Goal: Task Accomplishment & Management: Manage account settings

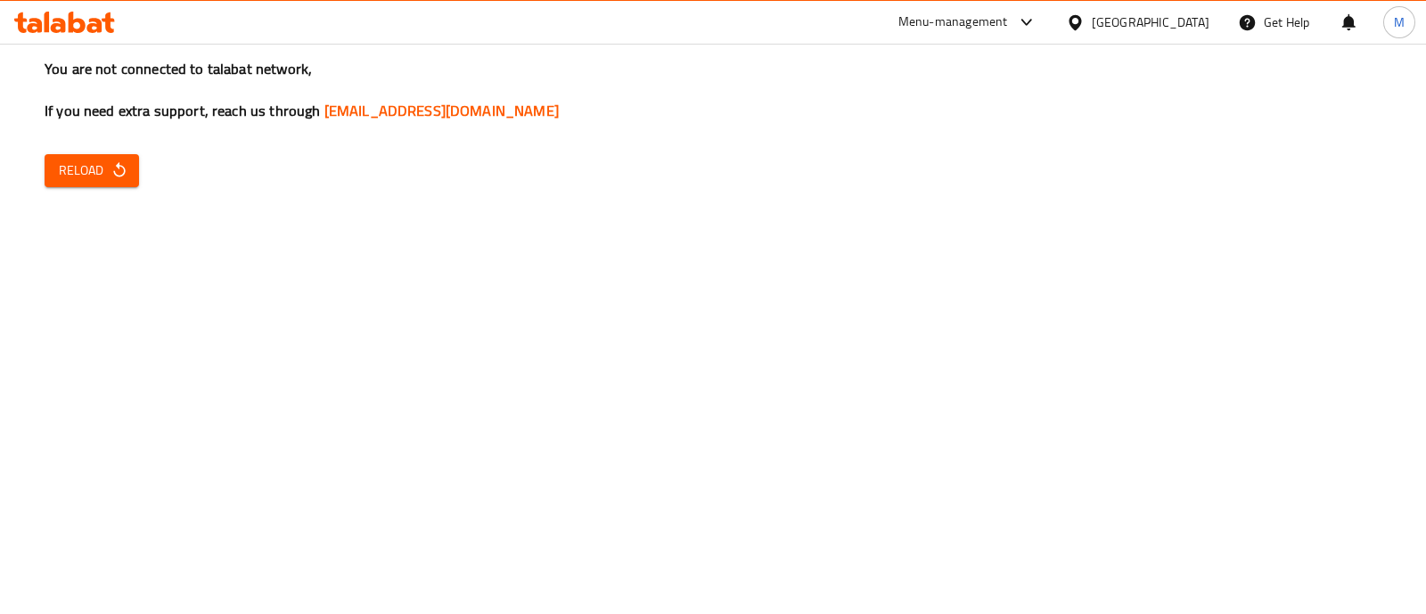
click at [1175, 2] on div "[GEOGRAPHIC_DATA]" at bounding box center [1138, 22] width 172 height 43
click at [1092, 15] on div at bounding box center [1079, 22] width 26 height 20
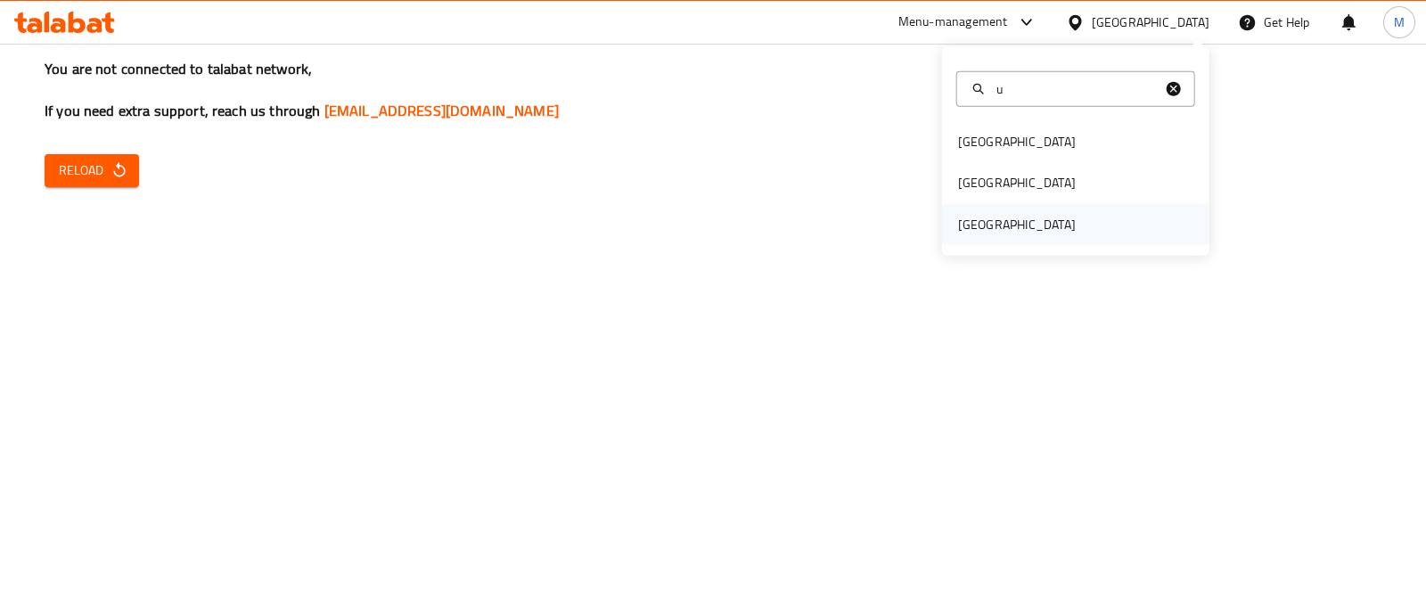
type input "u"
click at [1029, 207] on div "[GEOGRAPHIC_DATA]" at bounding box center [1017, 223] width 146 height 41
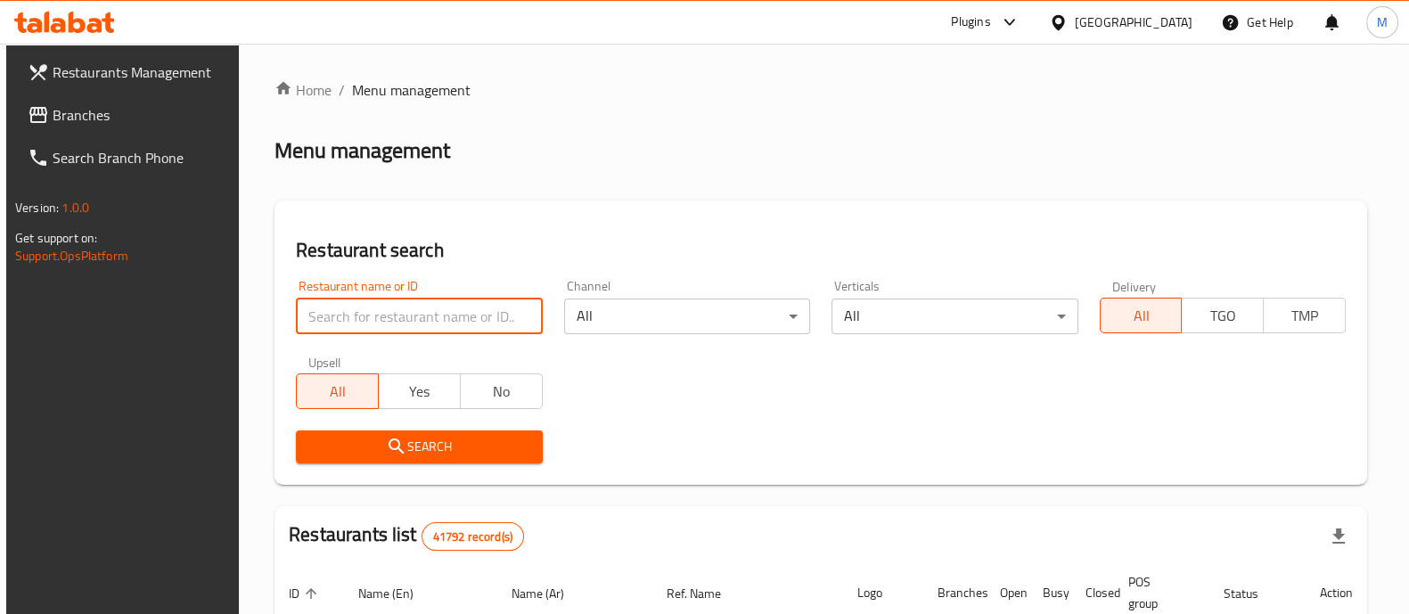
click at [479, 323] on input "search" at bounding box center [419, 317] width 246 height 36
paste input "VOCCA,"
type input "VOCCA"
click button "Search" at bounding box center [419, 447] width 246 height 33
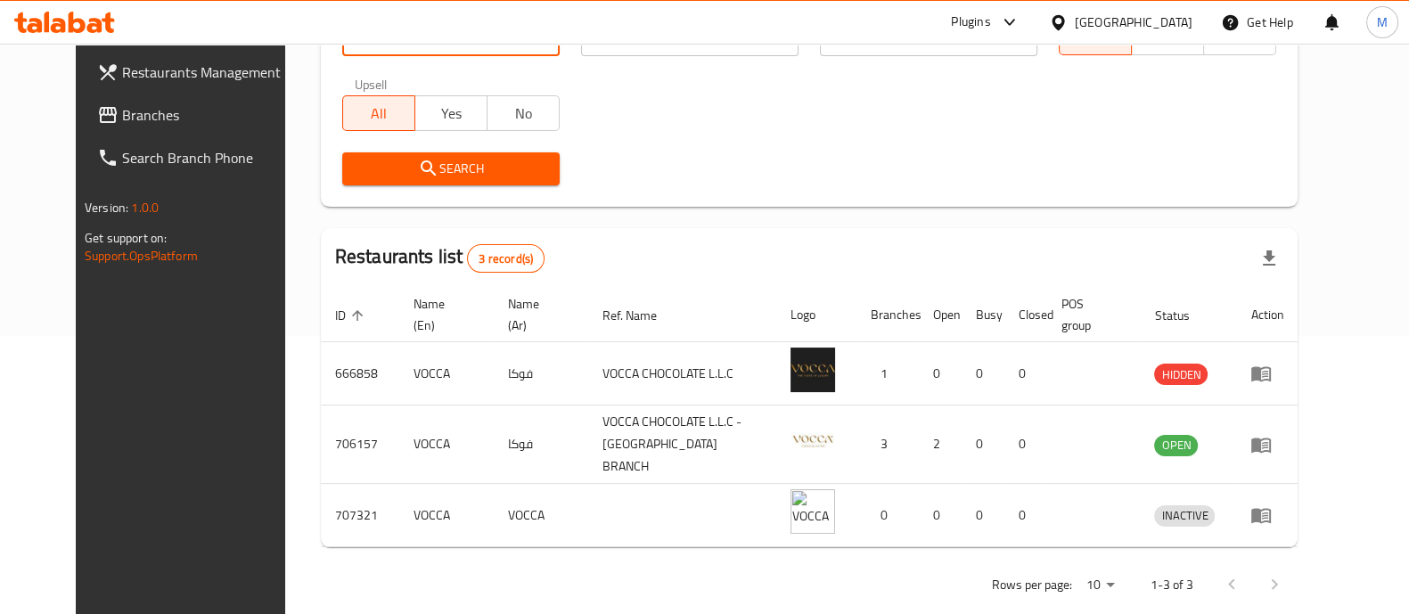
scroll to position [291, 0]
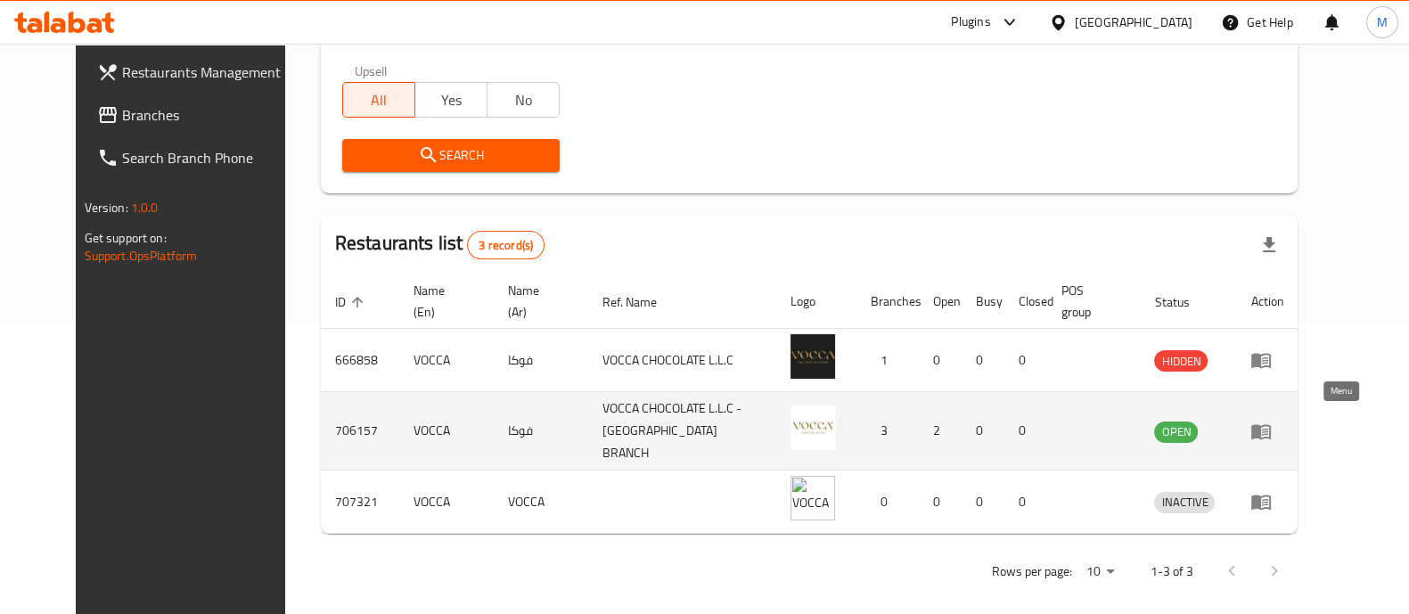
click at [1271, 424] on icon "enhanced table" at bounding box center [1261, 431] width 20 height 15
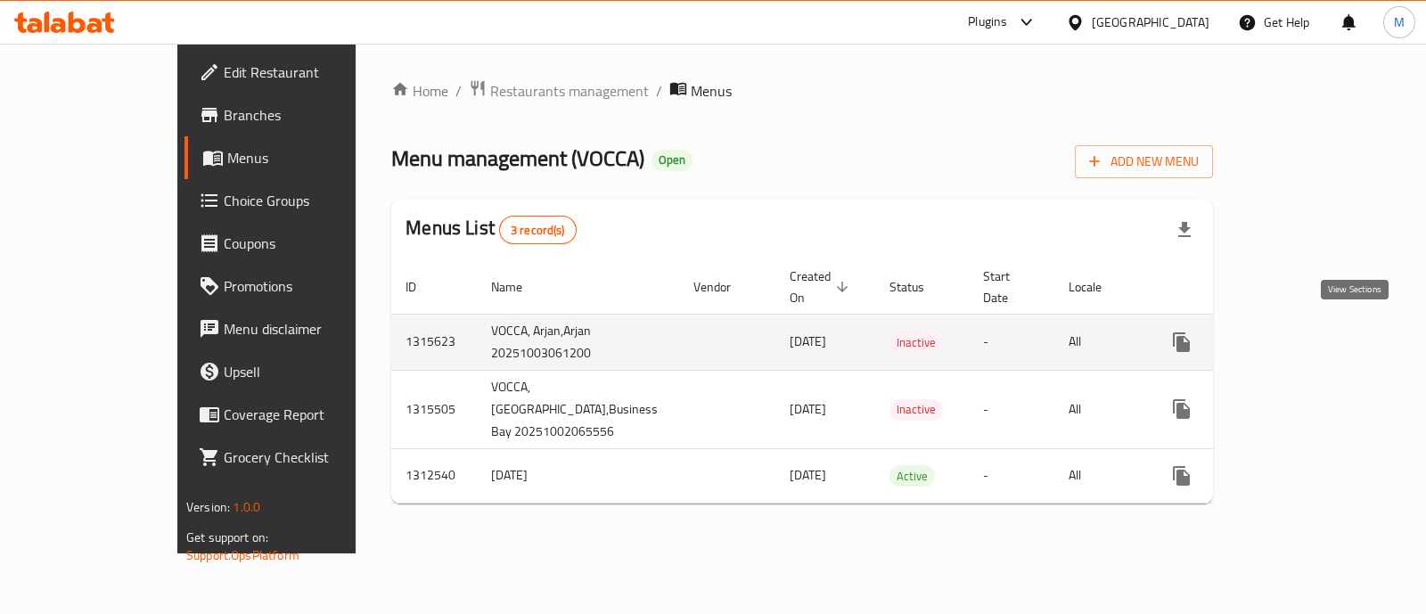
click at [1332, 325] on link "enhanced table" at bounding box center [1310, 342] width 43 height 43
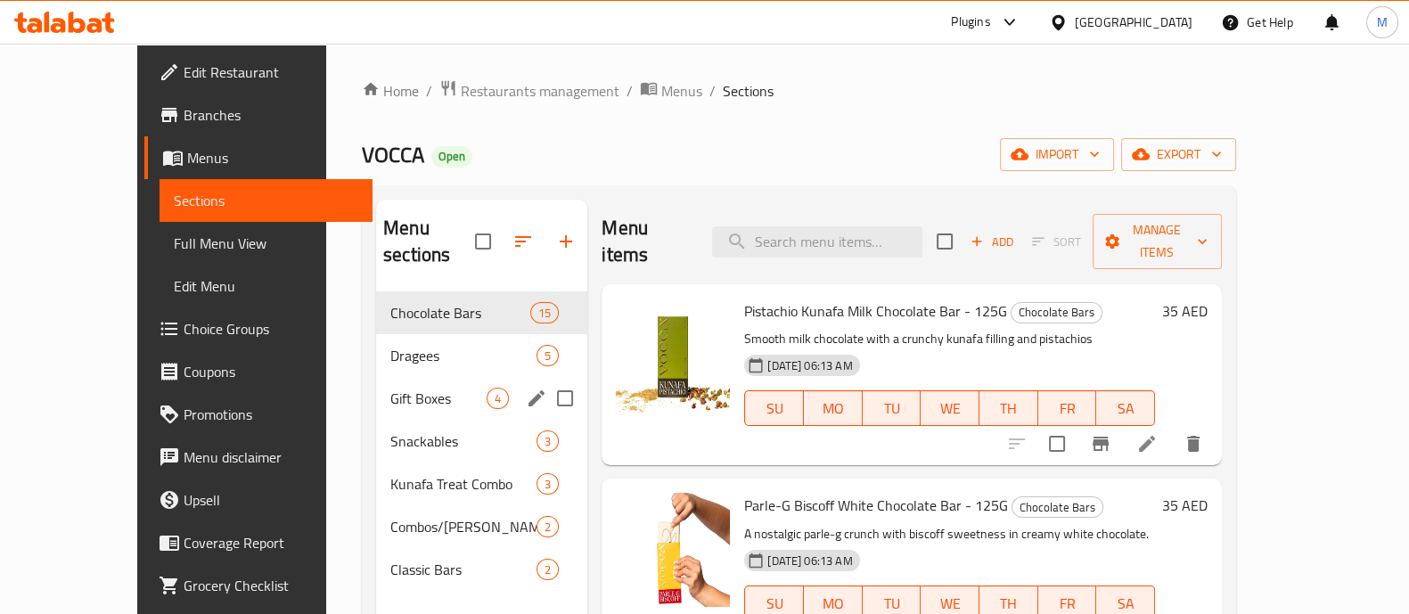
click at [376, 349] on div "Dragees 5" at bounding box center [481, 355] width 211 height 43
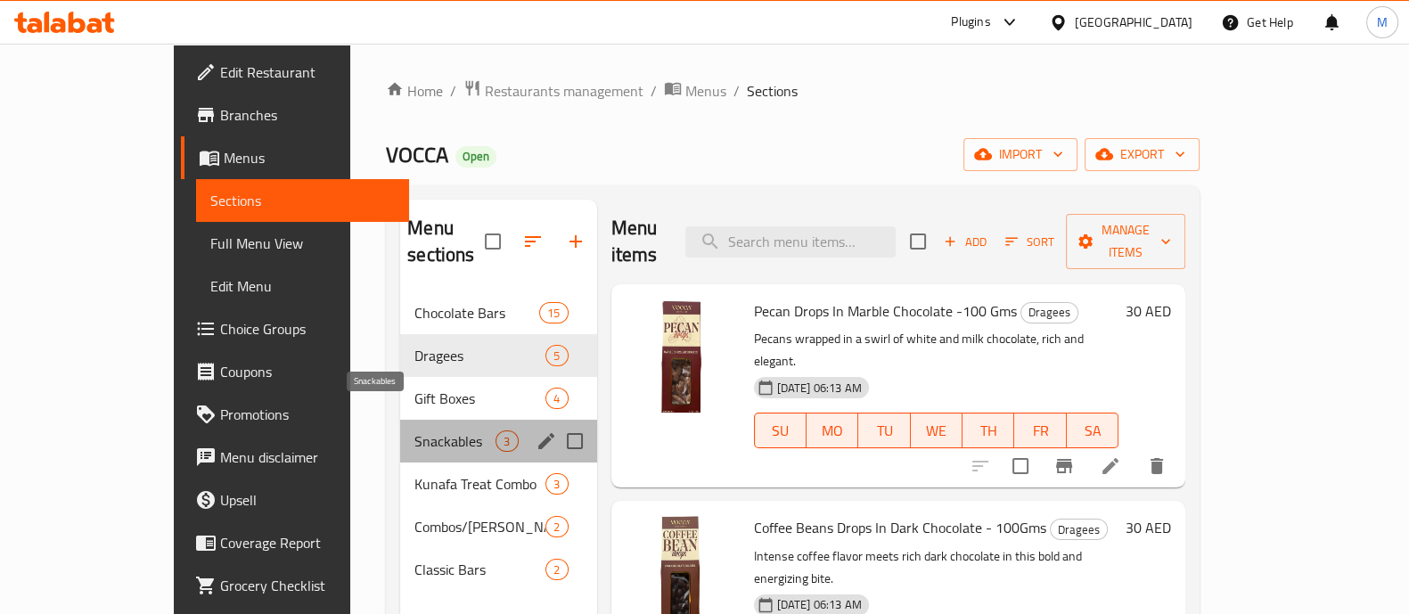
click at [414, 431] on span "Snackables" at bounding box center [454, 441] width 81 height 21
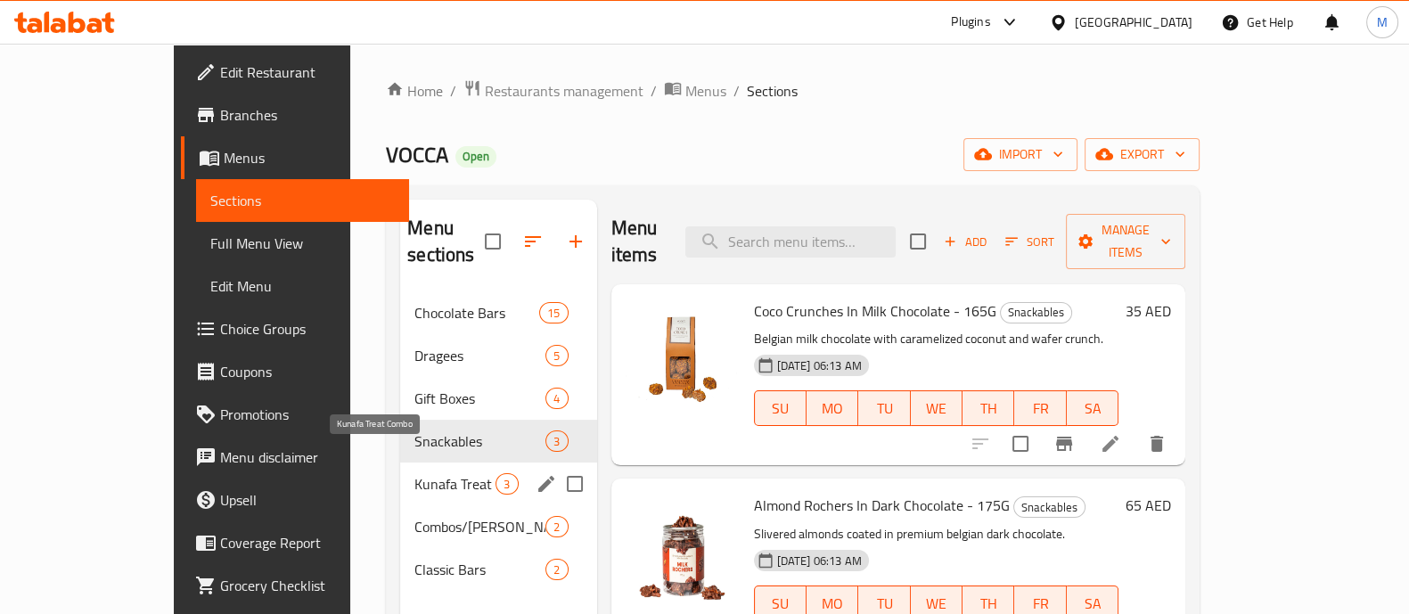
click at [414, 473] on span "Kunafa Treat Combo" at bounding box center [454, 483] width 81 height 21
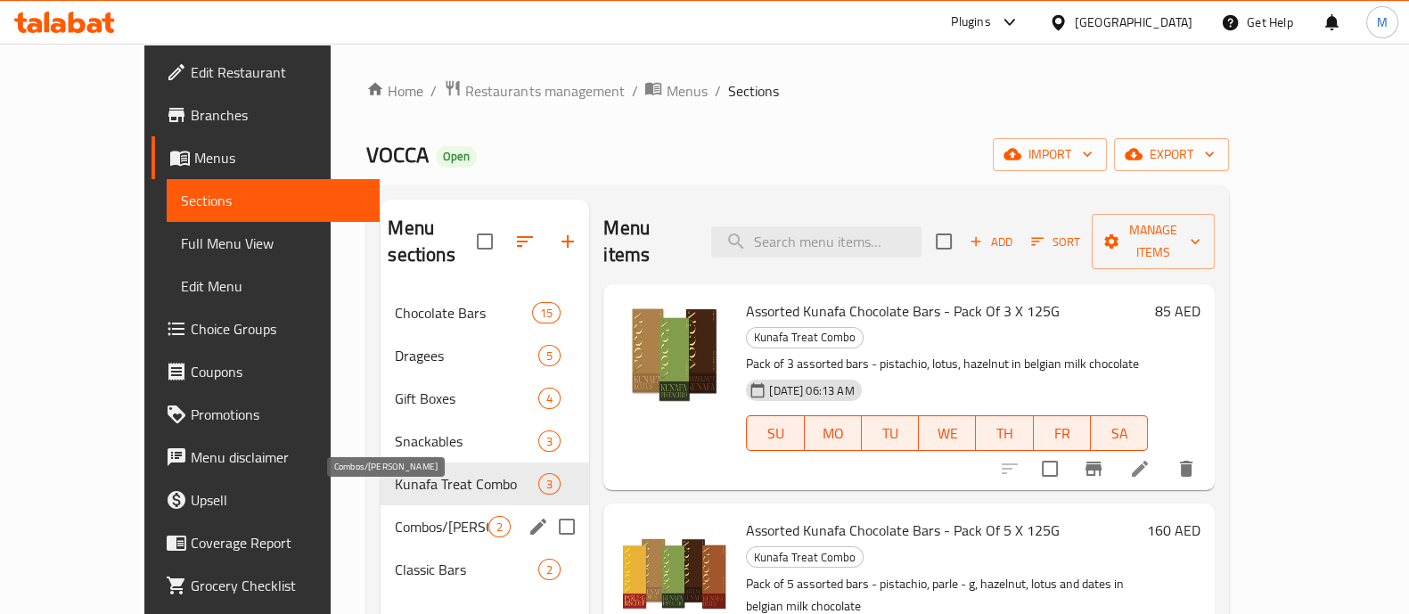
click at [395, 516] on span "Combos/Kunafa Treat" at bounding box center [442, 526] width 94 height 21
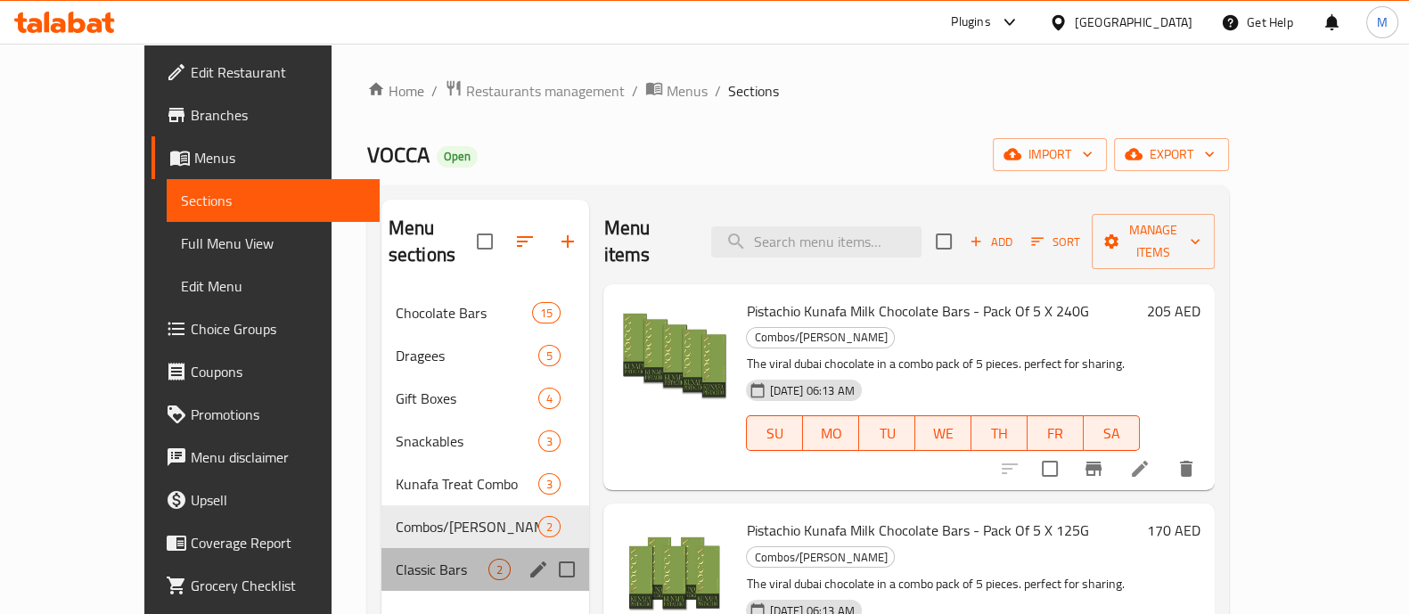
click at [382, 548] on div "Classic Bars 2" at bounding box center [486, 569] width 209 height 43
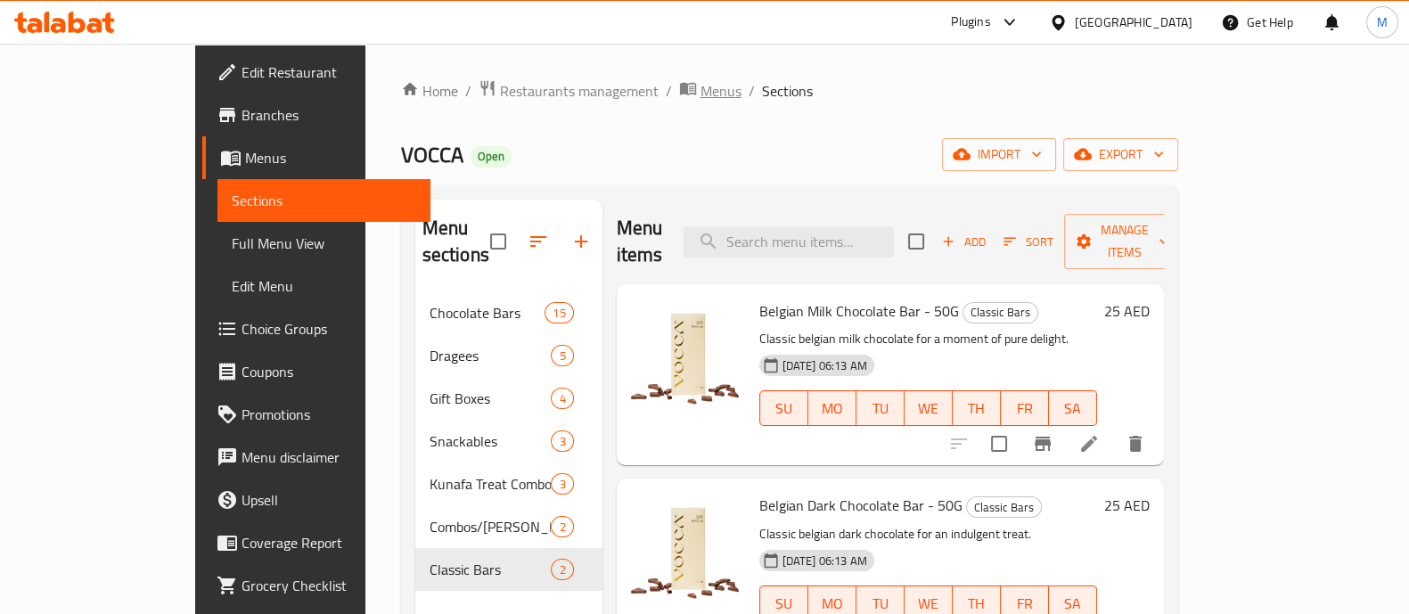
click at [701, 87] on span "Menus" at bounding box center [721, 90] width 41 height 21
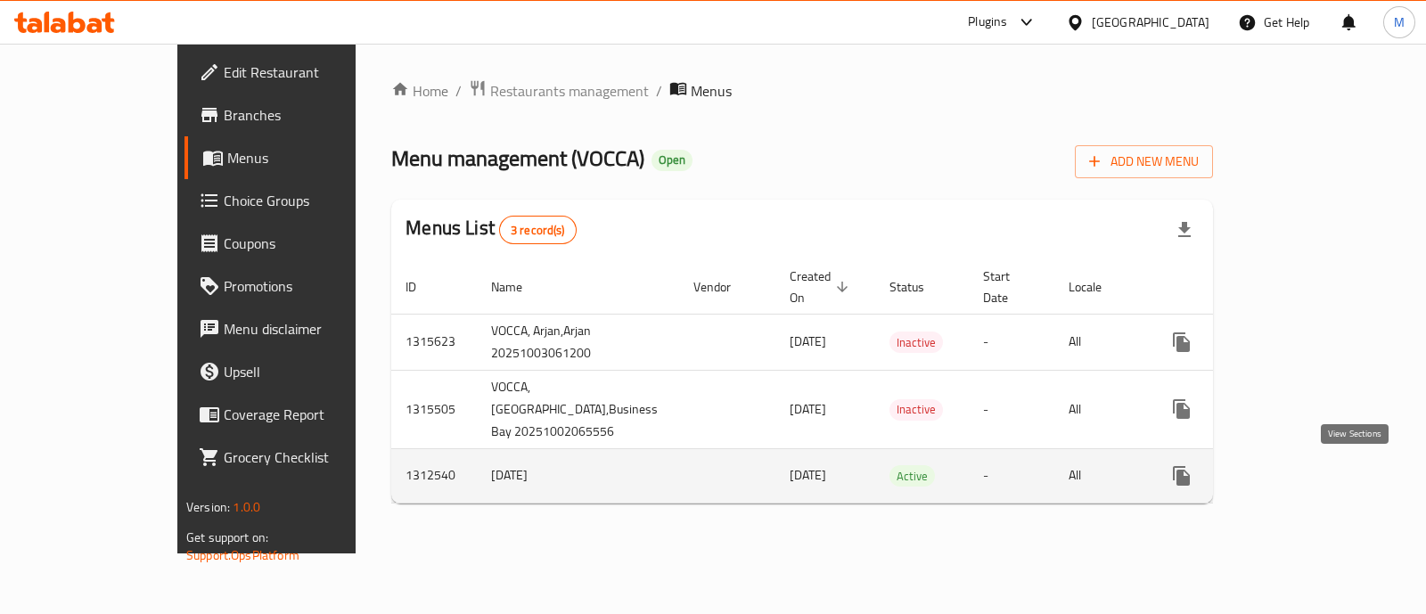
click at [1321, 473] on icon "enhanced table" at bounding box center [1310, 475] width 21 height 21
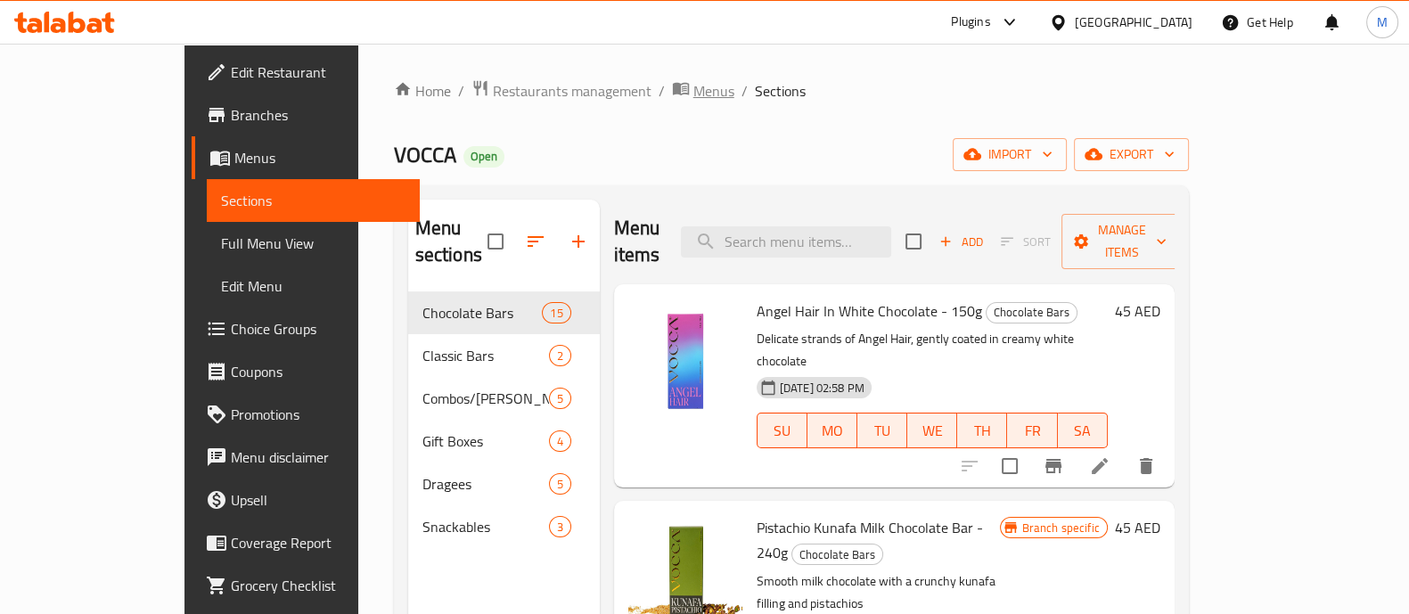
click at [693, 89] on span "Menus" at bounding box center [713, 90] width 41 height 21
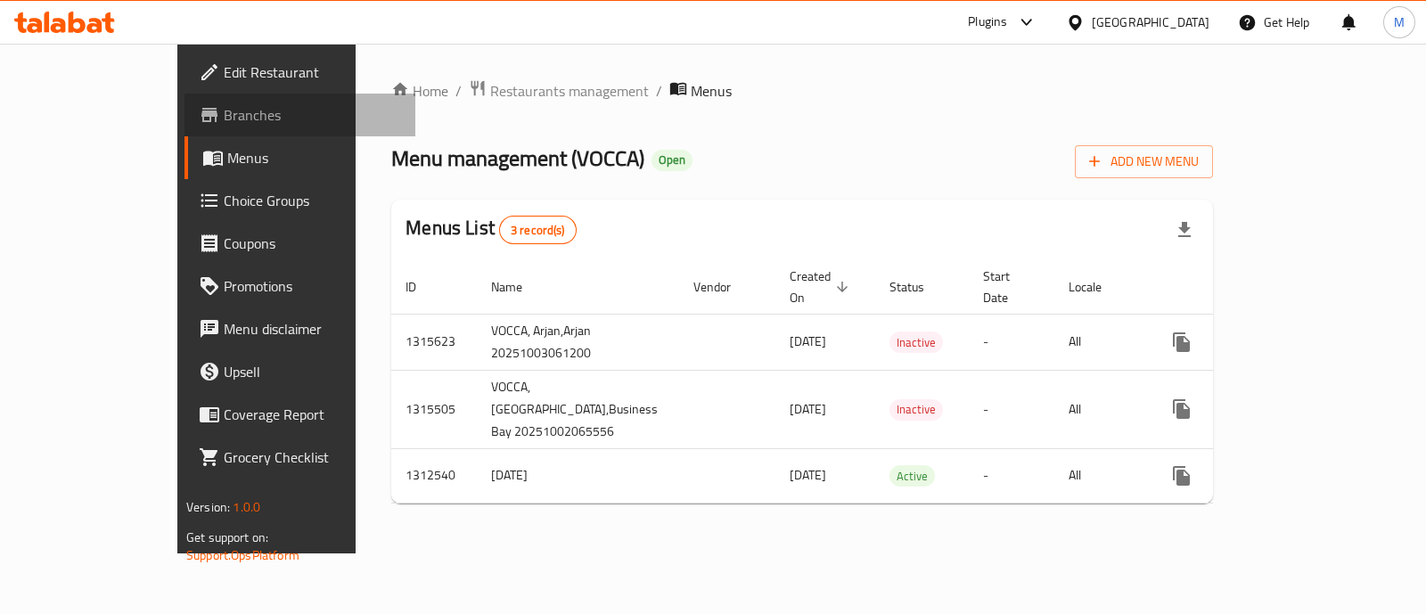
click at [185, 128] on link "Branches" at bounding box center [300, 115] width 231 height 43
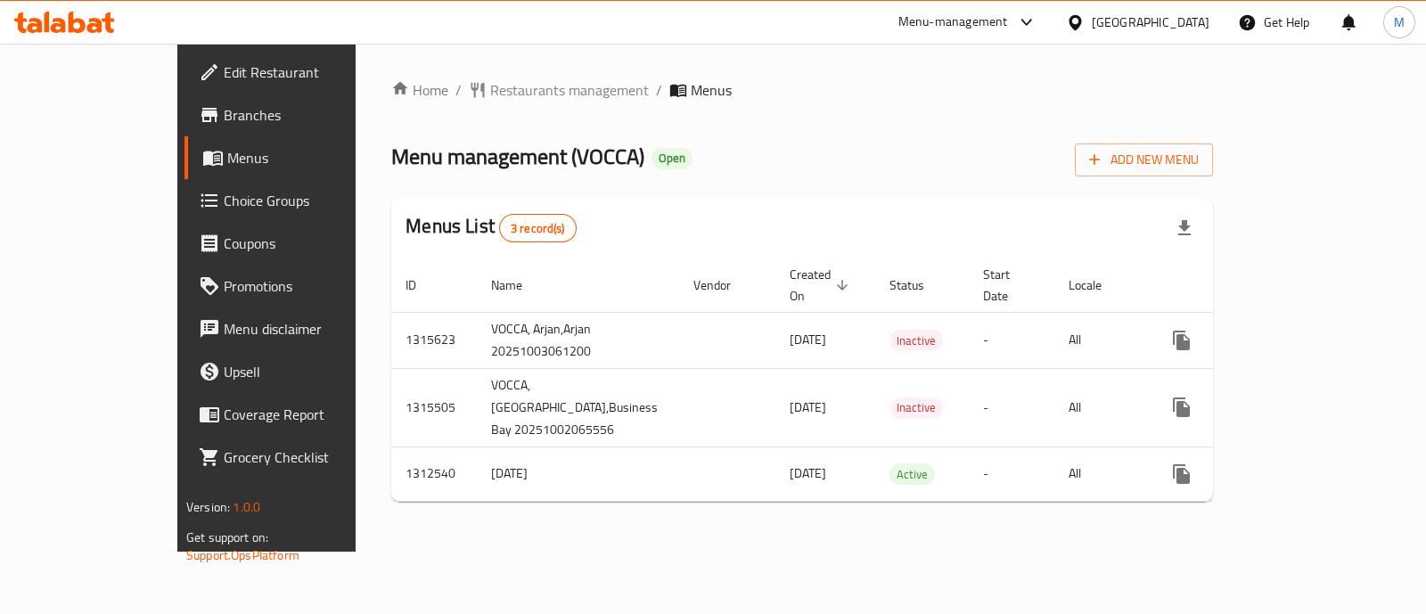
click at [1117, 3] on div "[GEOGRAPHIC_DATA]" at bounding box center [1138, 22] width 172 height 43
click at [1097, 15] on div "[GEOGRAPHIC_DATA]" at bounding box center [1151, 22] width 118 height 20
type input "qa"
click at [989, 127] on div "[GEOGRAPHIC_DATA]" at bounding box center [1017, 141] width 146 height 41
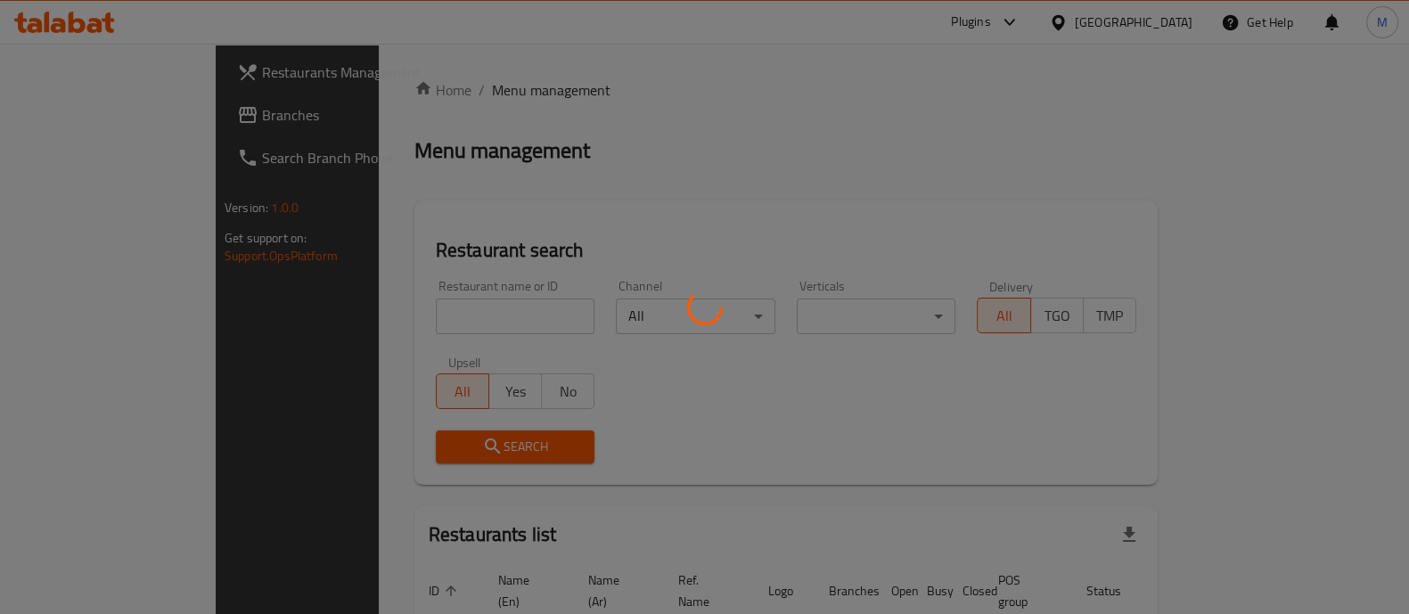
drag, startPoint x: 393, startPoint y: 328, endPoint x: 415, endPoint y: 305, distance: 32.2
click at [394, 328] on div at bounding box center [704, 307] width 1409 height 614
click at [418, 303] on div at bounding box center [704, 307] width 1409 height 614
click at [412, 320] on div at bounding box center [704, 307] width 1409 height 614
click at [385, 323] on div at bounding box center [704, 307] width 1409 height 614
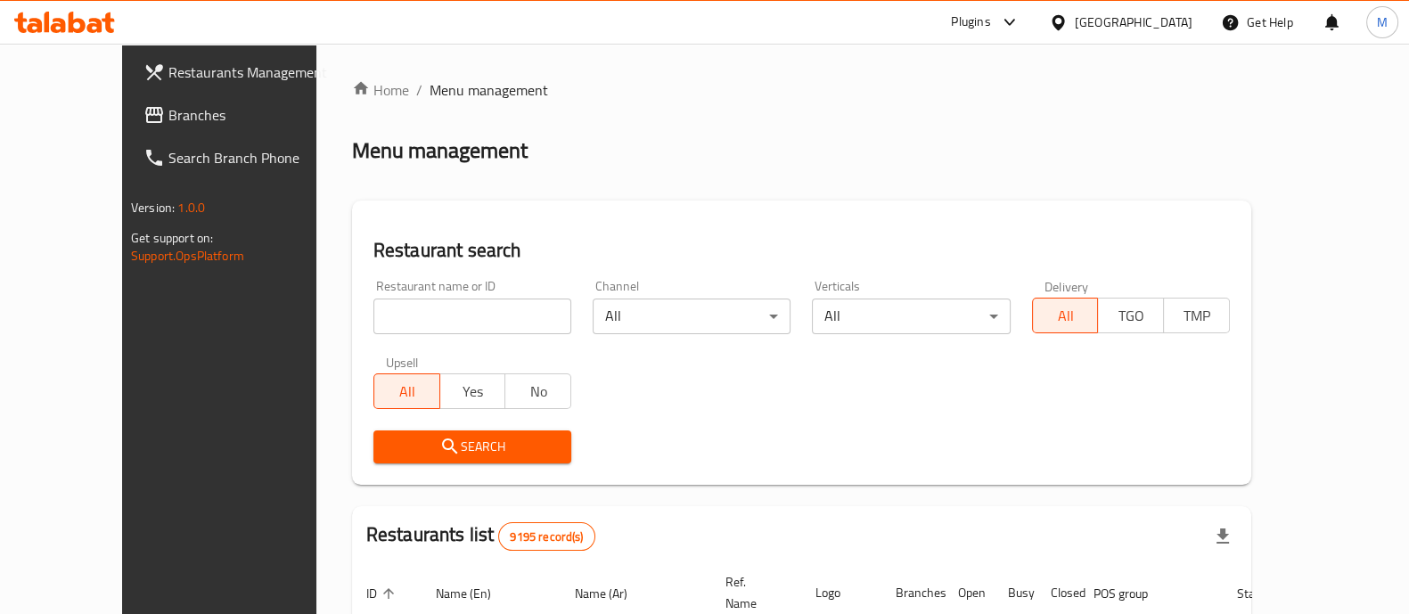
click at [414, 314] on input "search" at bounding box center [472, 317] width 198 height 36
paste input "Taslr"
type input "Taslr"
click button "Search" at bounding box center [472, 447] width 198 height 33
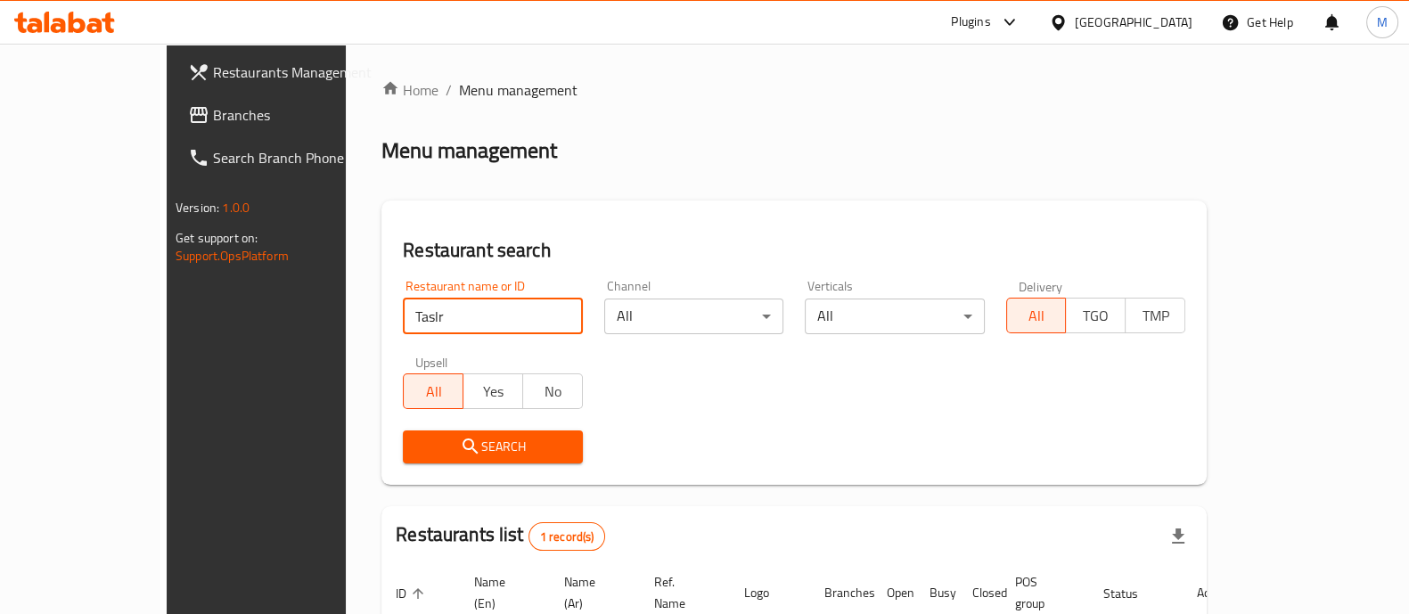
scroll to position [145, 0]
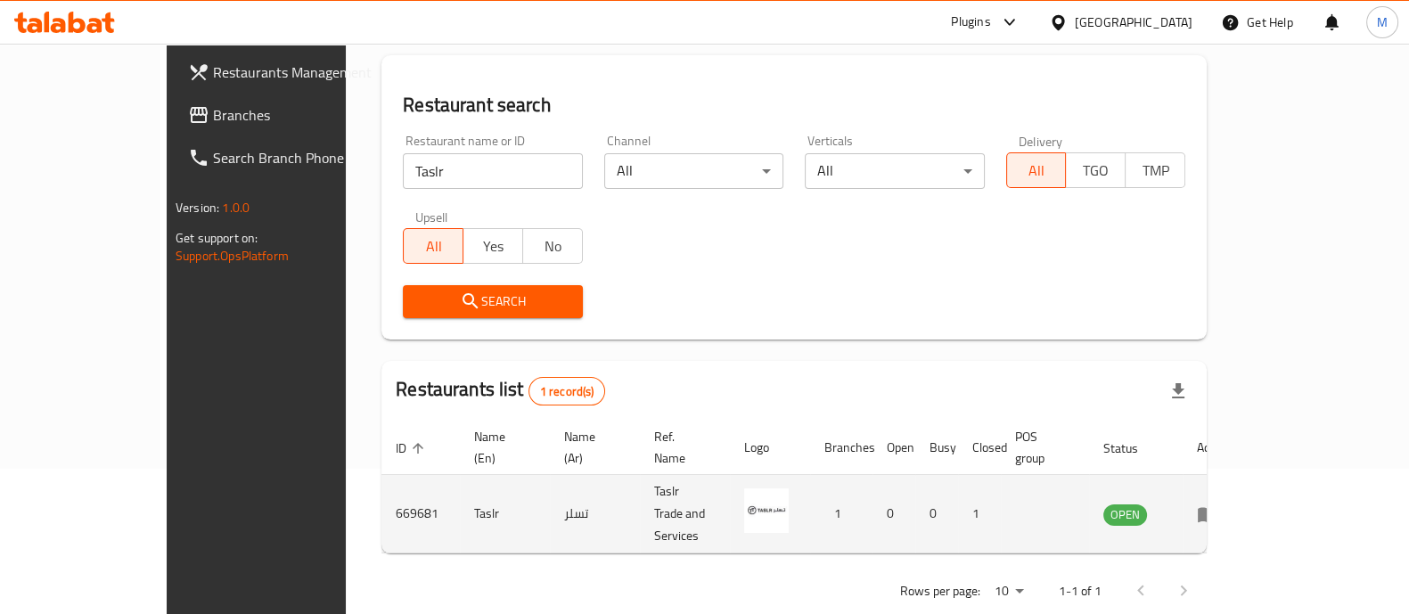
click at [1218, 507] on icon "enhanced table" at bounding box center [1208, 514] width 20 height 15
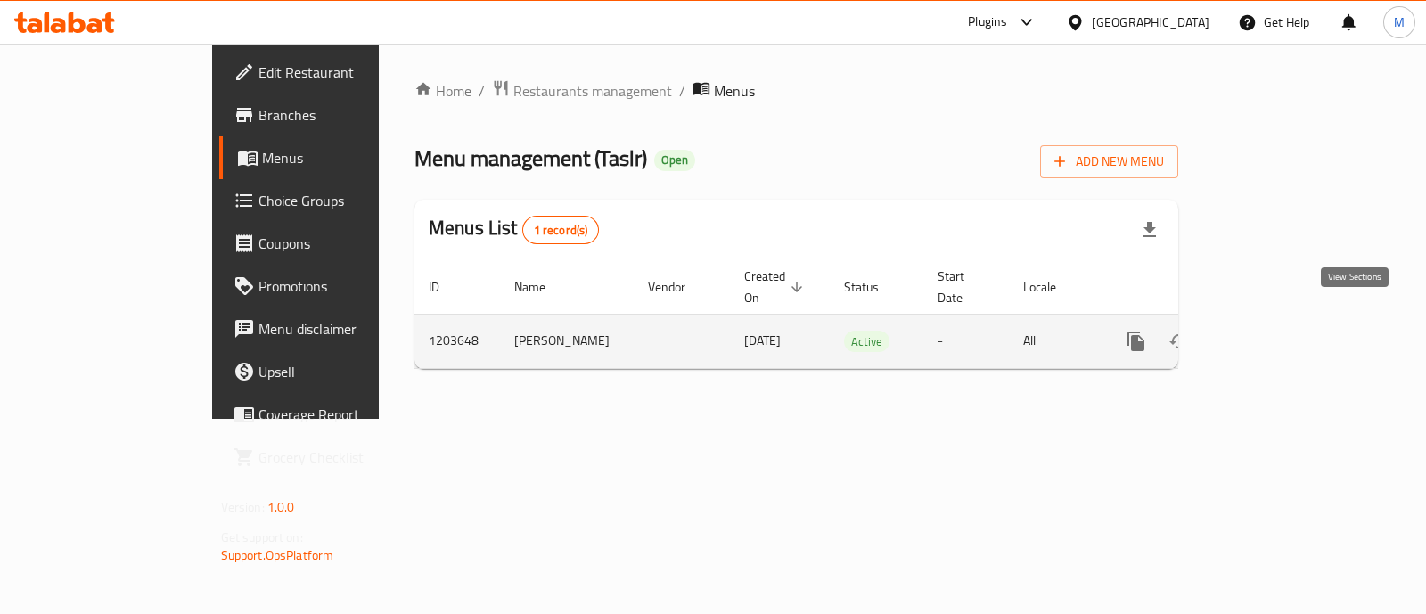
click at [1276, 331] on icon "enhanced table" at bounding box center [1264, 341] width 21 height 21
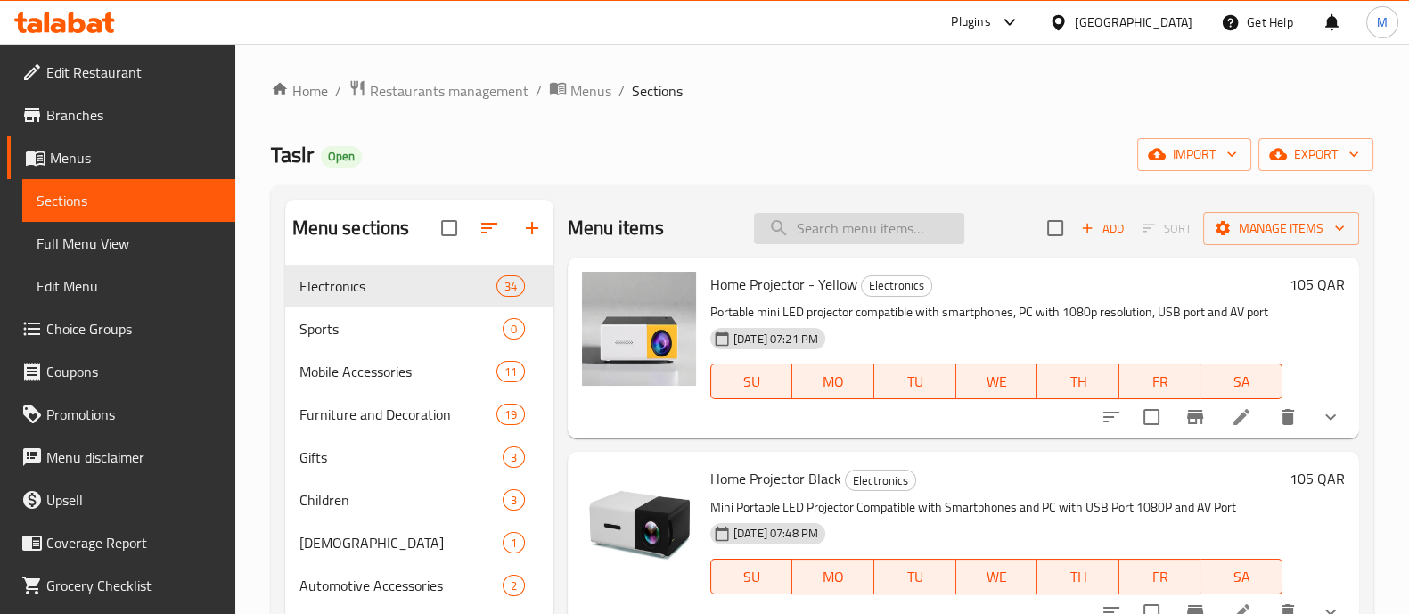
click at [784, 236] on input "search" at bounding box center [859, 228] width 210 height 31
paste input "Electronic hair vaporizer - Yellow"
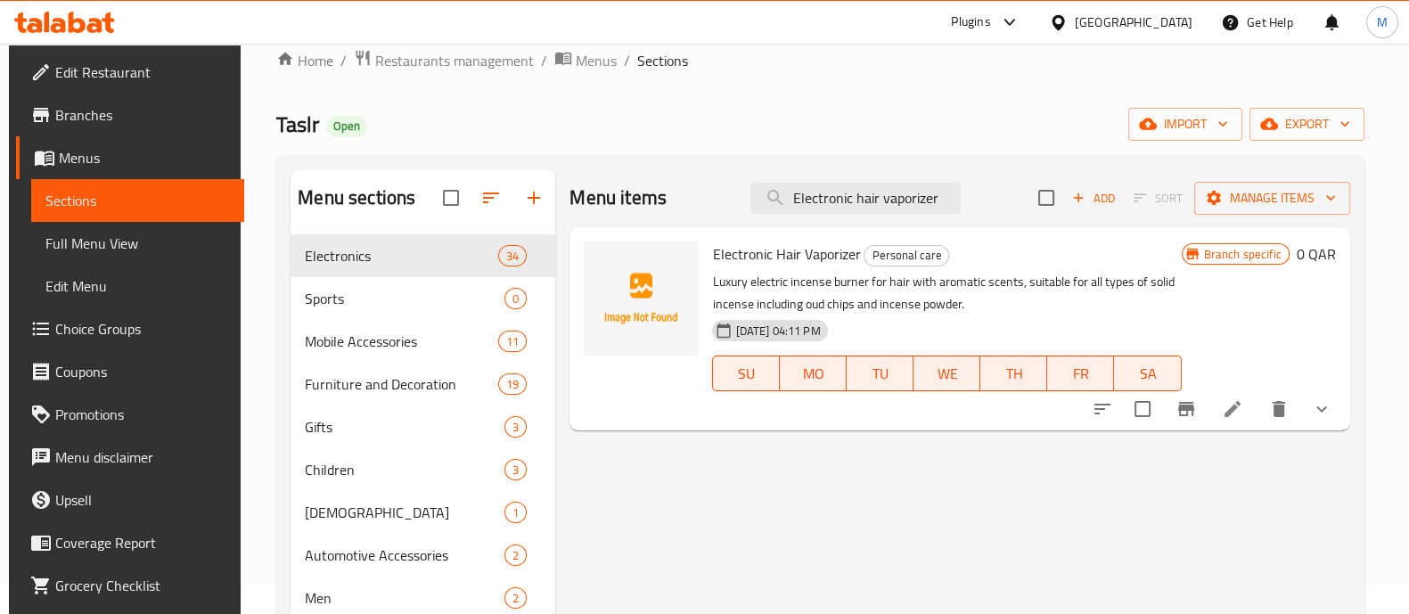
scroll to position [34, 0]
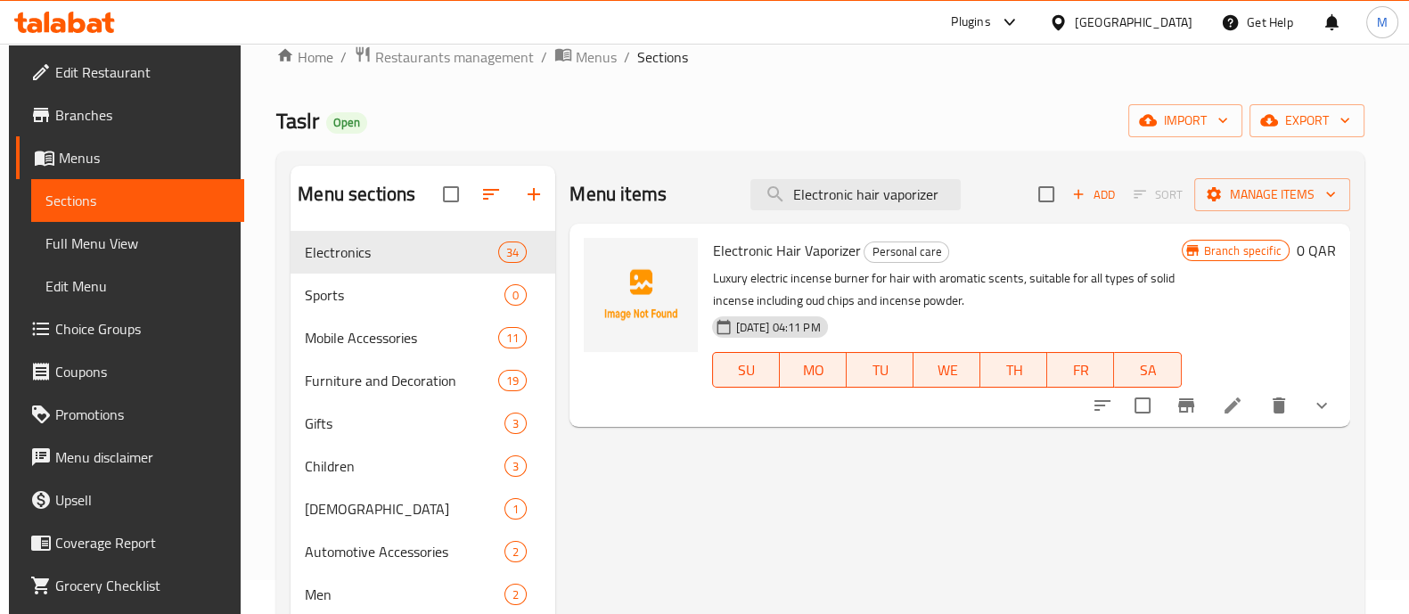
type input "Electronic hair vaporizer"
click at [1318, 408] on button "show more" at bounding box center [1322, 405] width 43 height 43
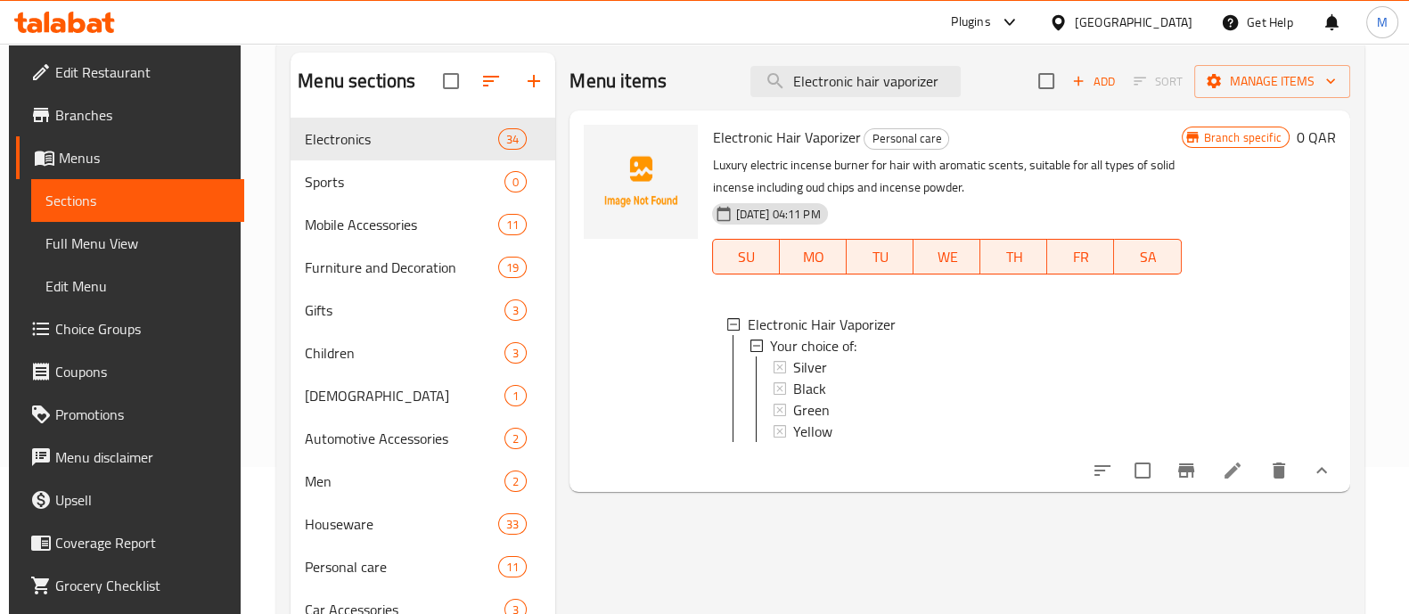
scroll to position [160, 0]
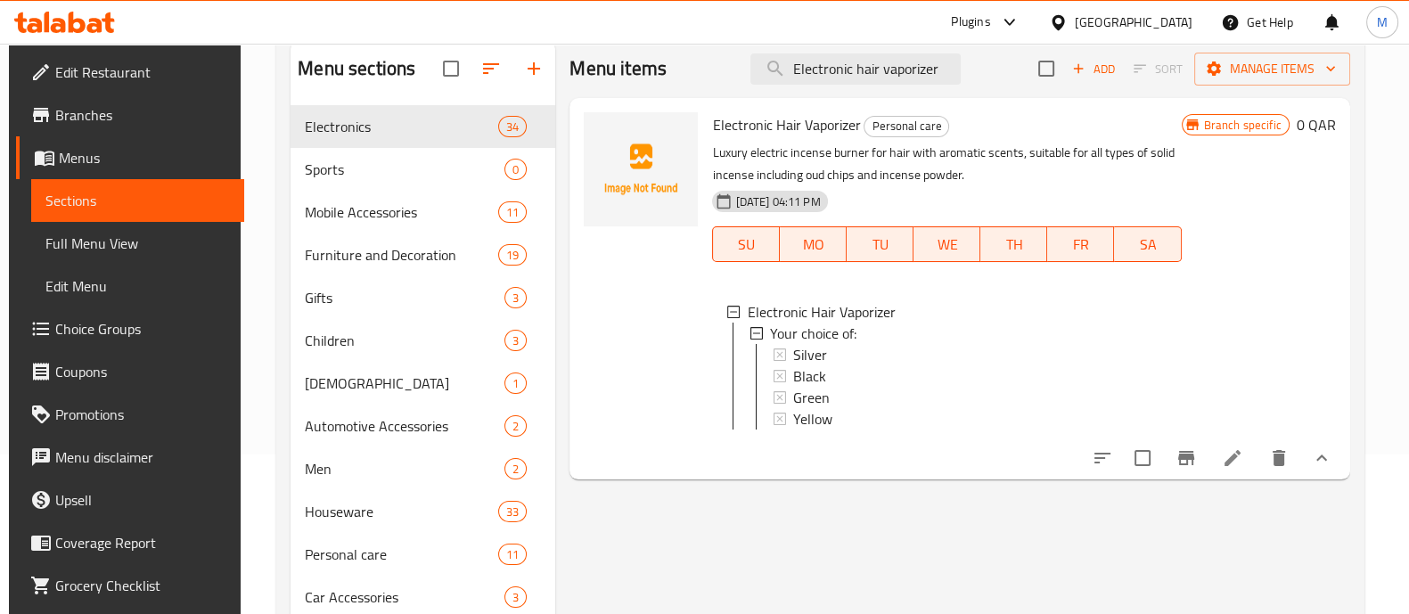
click at [1320, 469] on icon "show more" at bounding box center [1321, 457] width 21 height 21
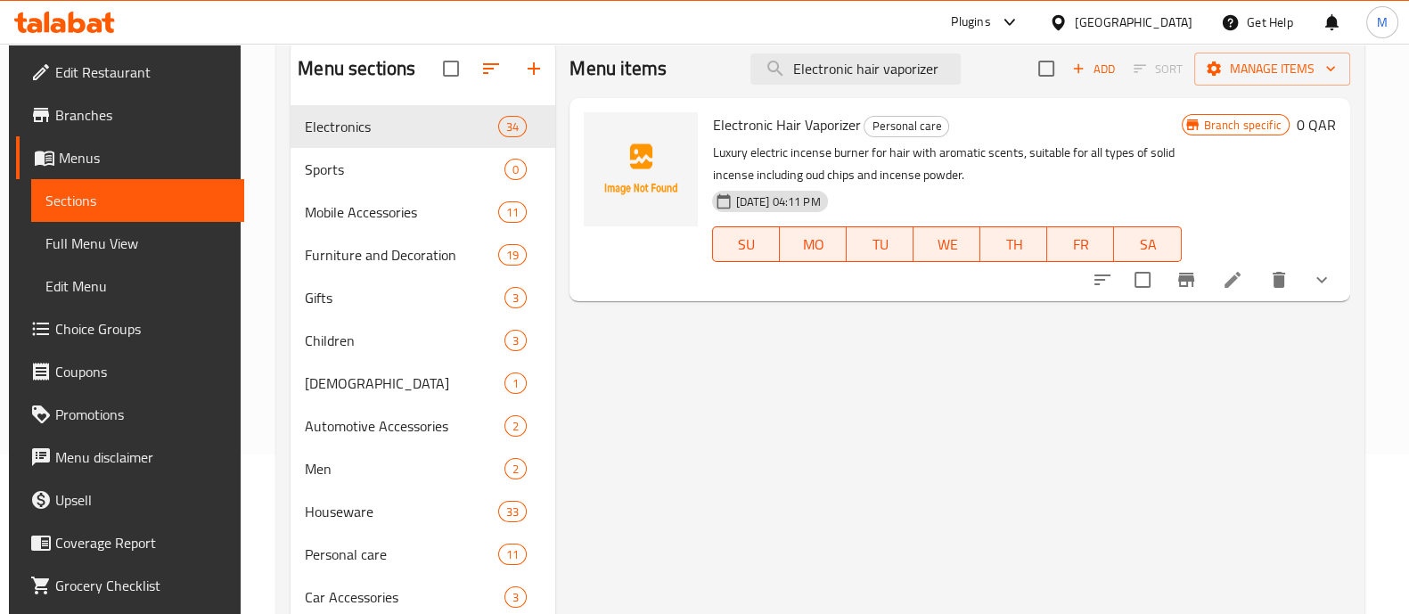
click at [1238, 275] on icon at bounding box center [1232, 279] width 21 height 21
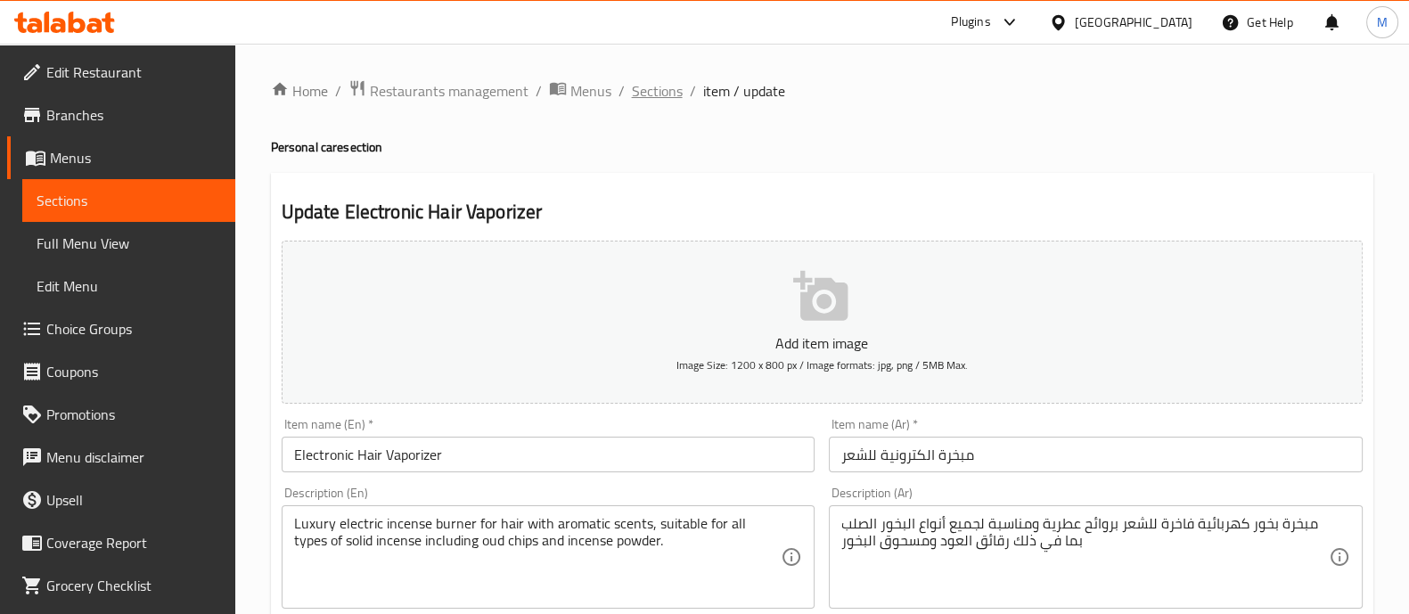
click at [677, 93] on span "Sections" at bounding box center [657, 90] width 51 height 21
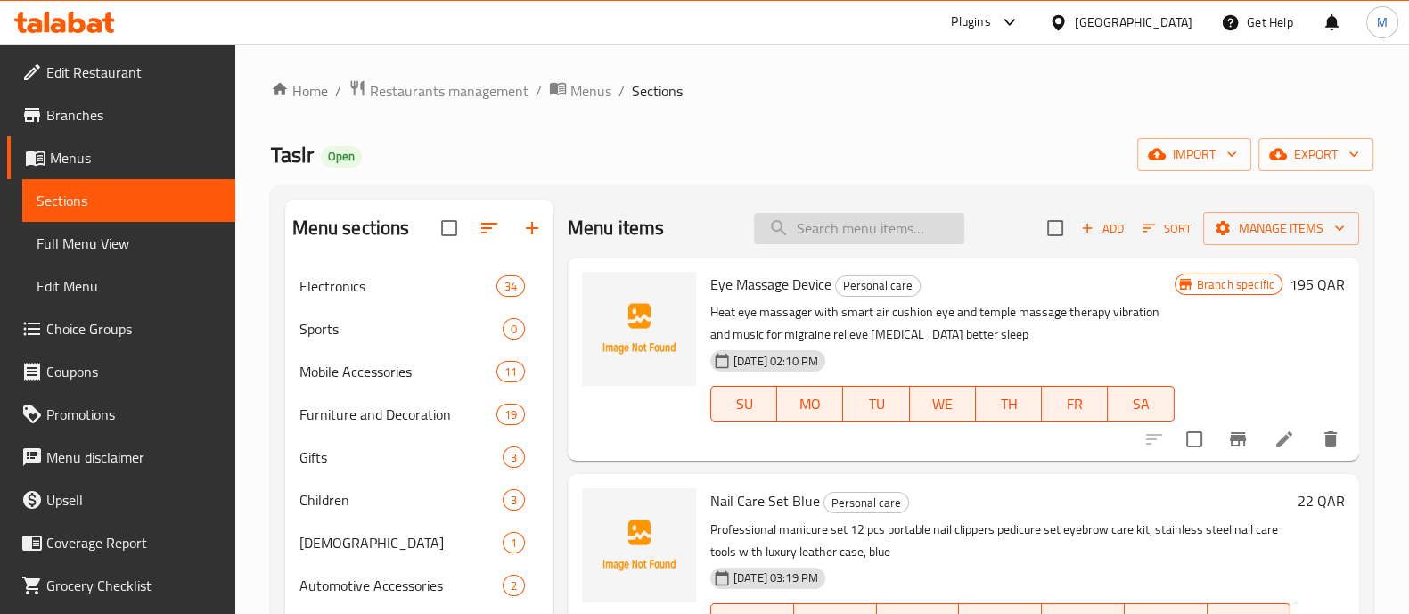
click at [814, 220] on input "search" at bounding box center [859, 228] width 210 height 31
paste input "Wireless headphones with noise canceling feature - black"
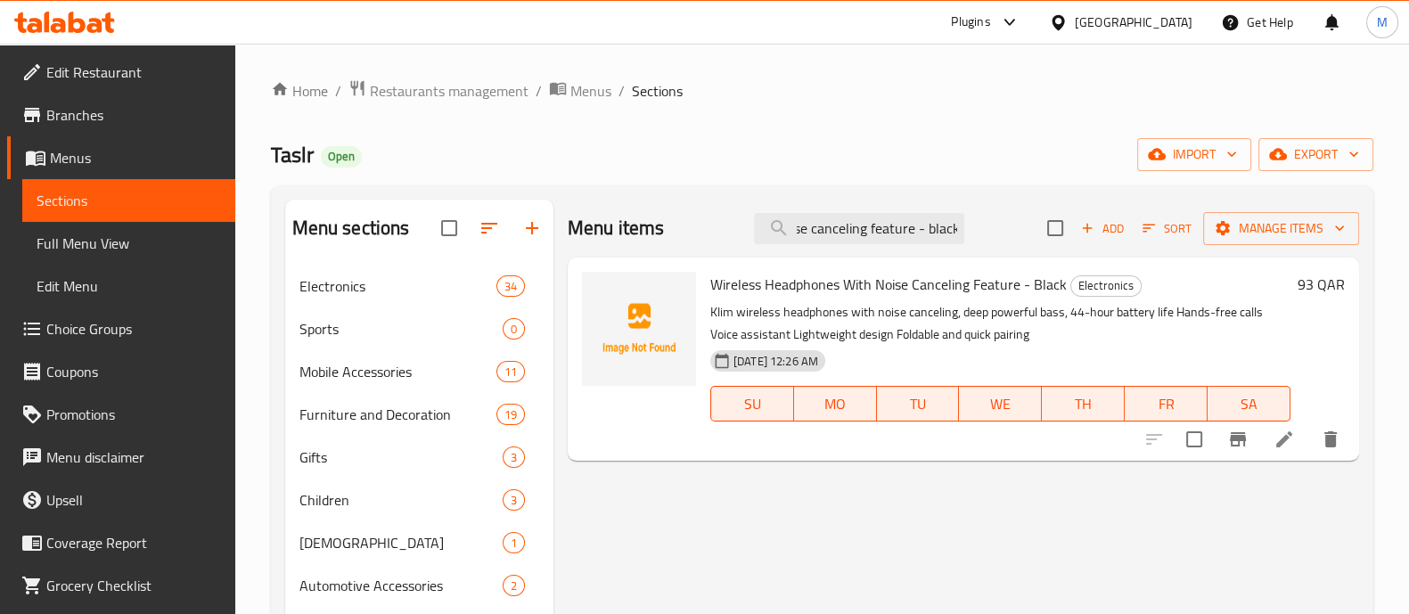
type input "Wireless headphones with noise canceling feature - black"
click at [1276, 443] on icon at bounding box center [1284, 439] width 21 height 21
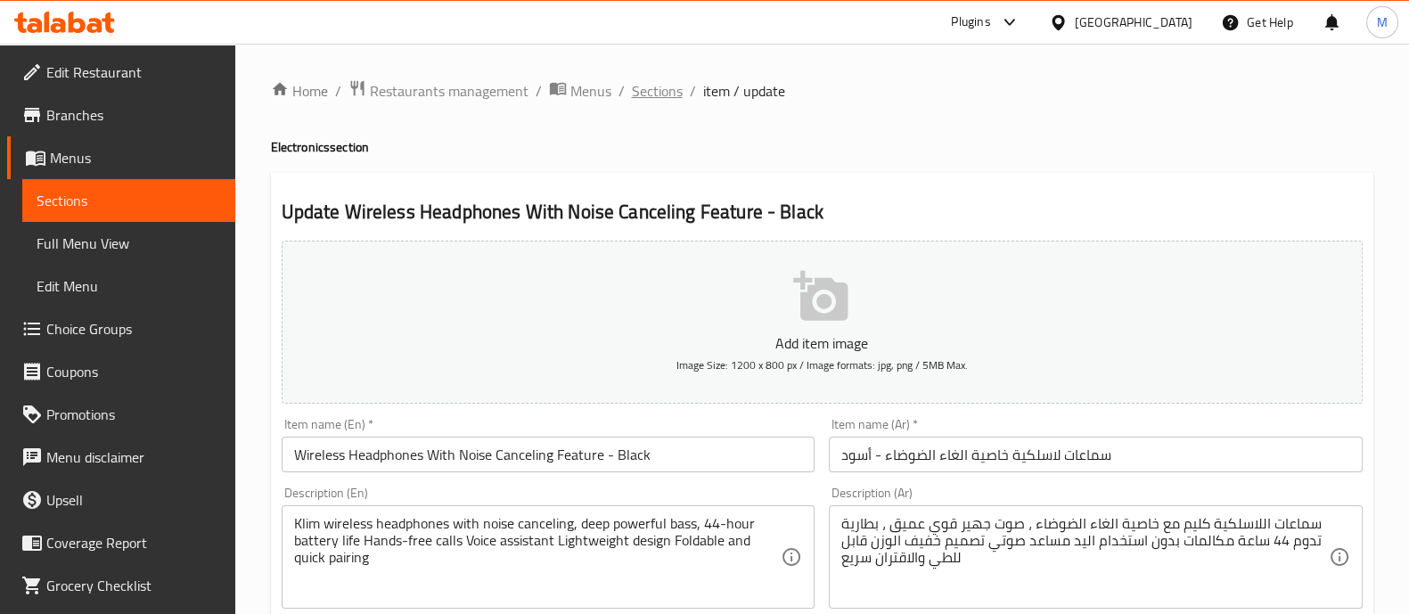
click at [643, 86] on span "Sections" at bounding box center [657, 90] width 51 height 21
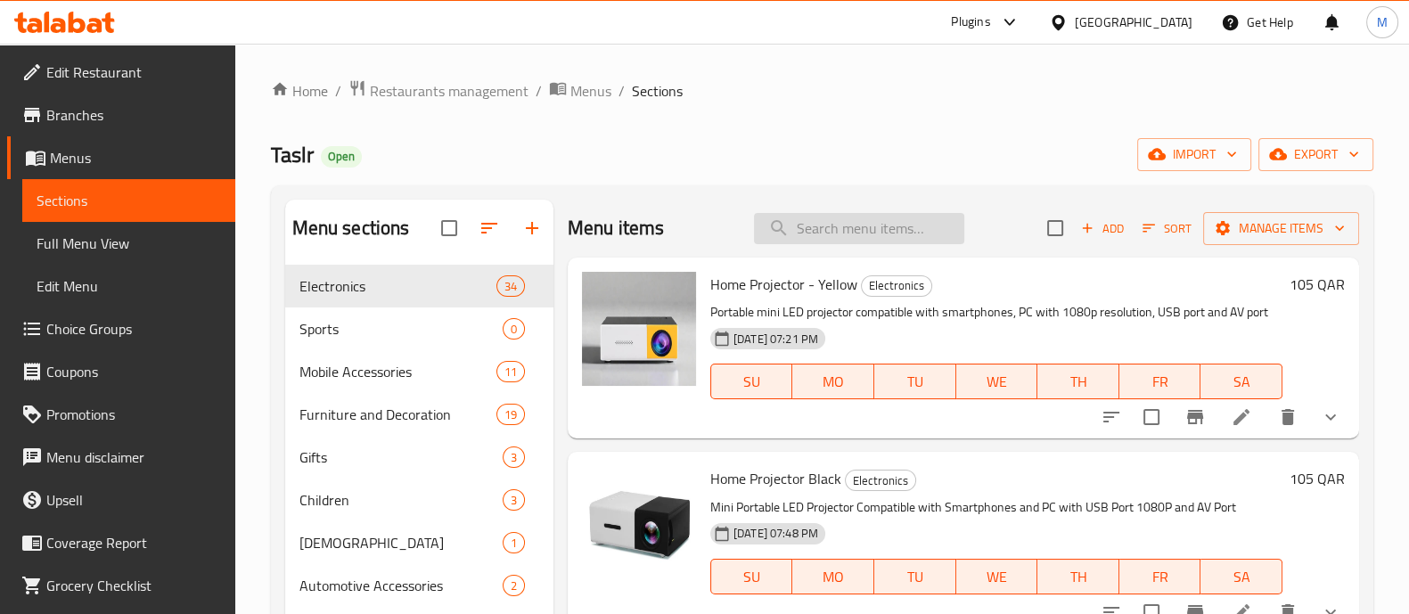
click at [779, 242] on input "search" at bounding box center [859, 228] width 210 height 31
paste input "Electronic hair vaporizer - Yellow"
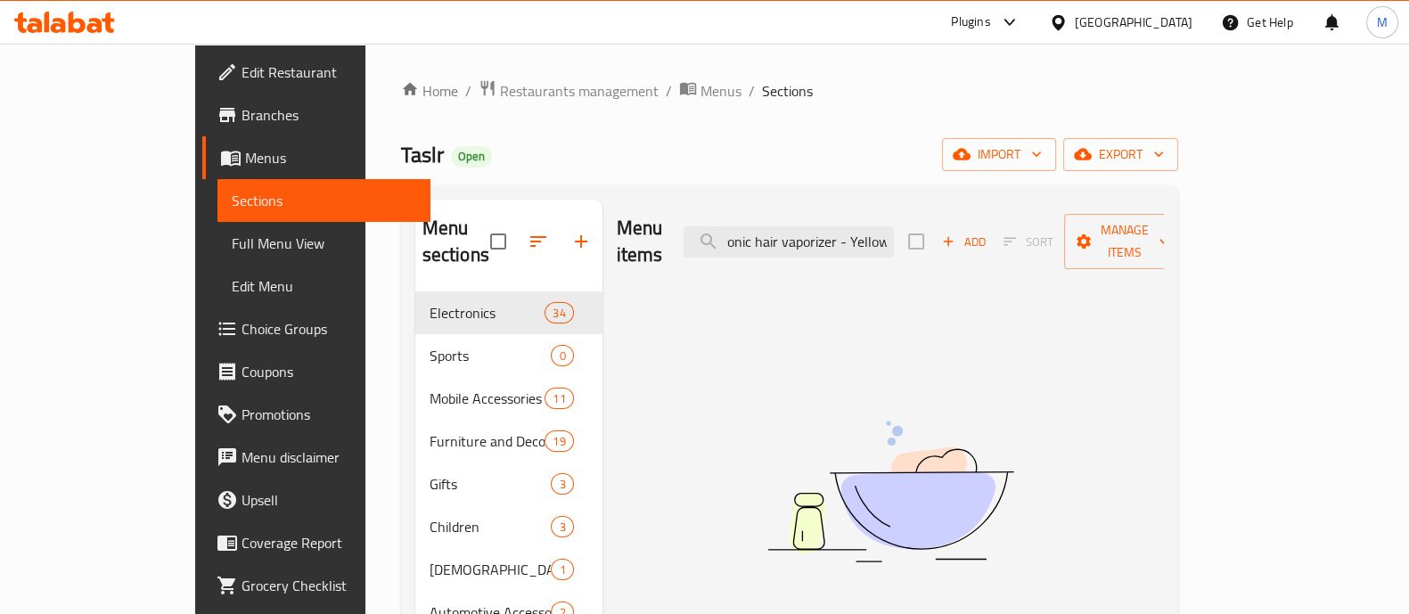
drag, startPoint x: 902, startPoint y: 224, endPoint x: 1070, endPoint y: 226, distance: 167.6
click at [1070, 226] on div "Menu items Electronic hair vaporizer - Yellow Add Sort Manage items" at bounding box center [890, 242] width 547 height 85
type input "Electronic hair vaporize"
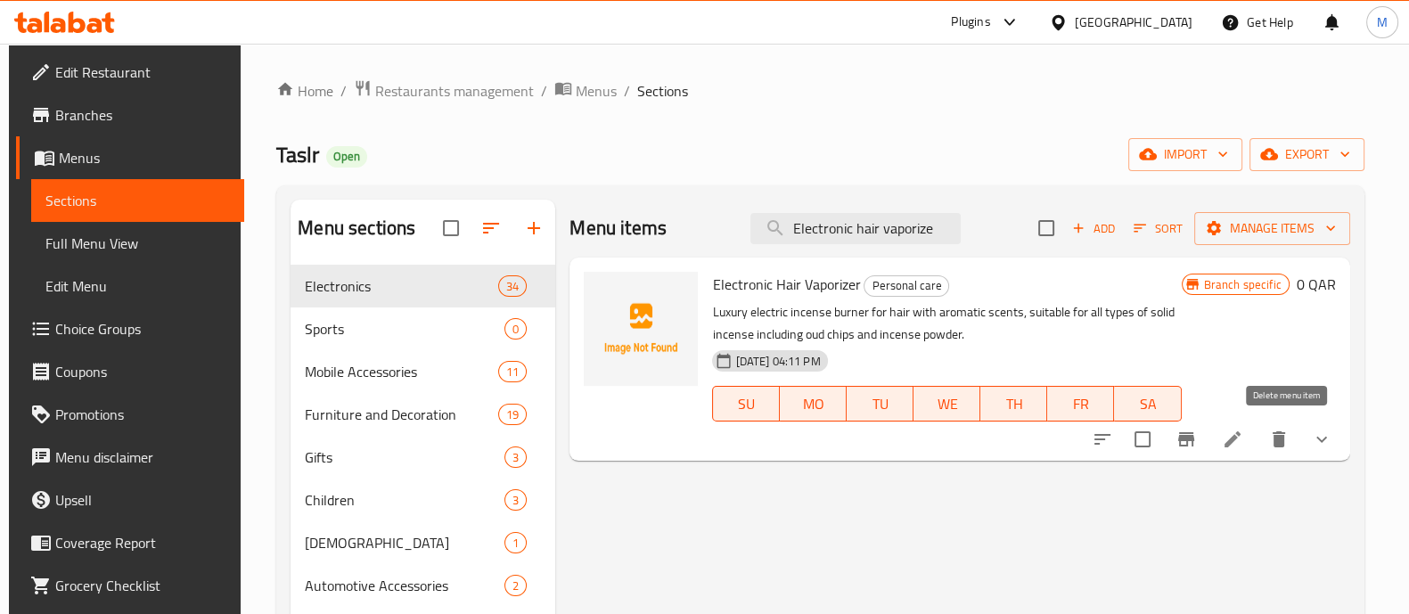
click at [1234, 431] on icon at bounding box center [1232, 439] width 21 height 21
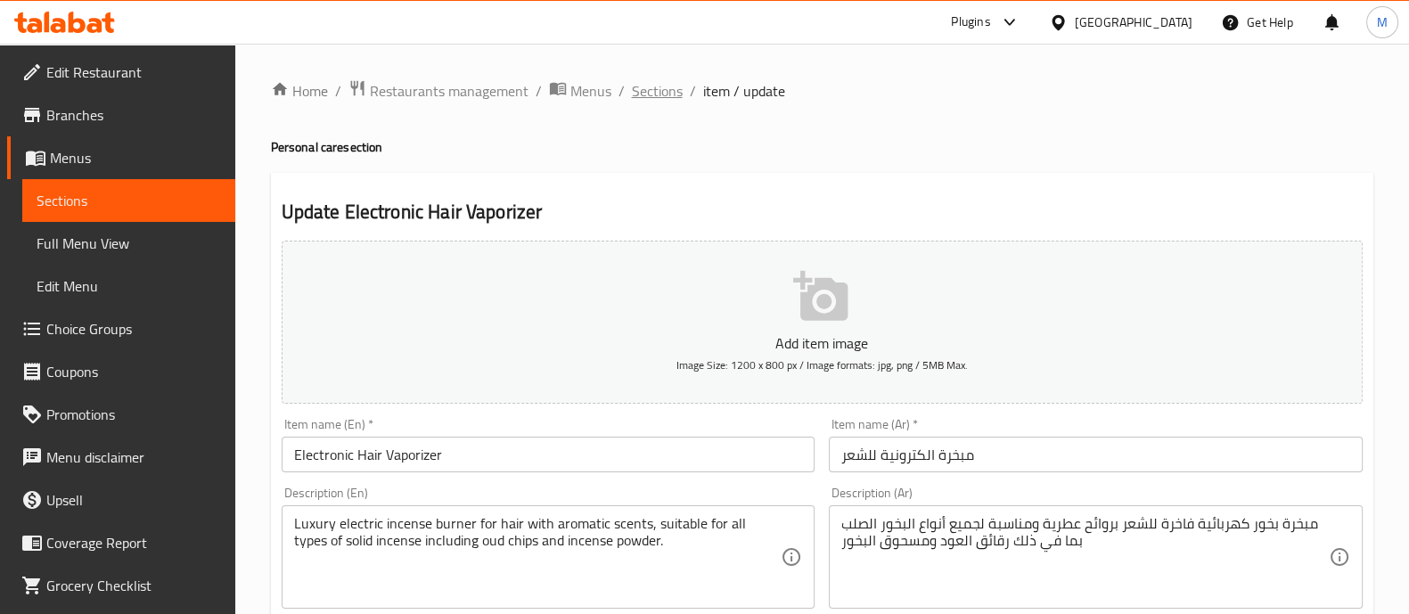
click at [636, 88] on span "Sections" at bounding box center [657, 90] width 51 height 21
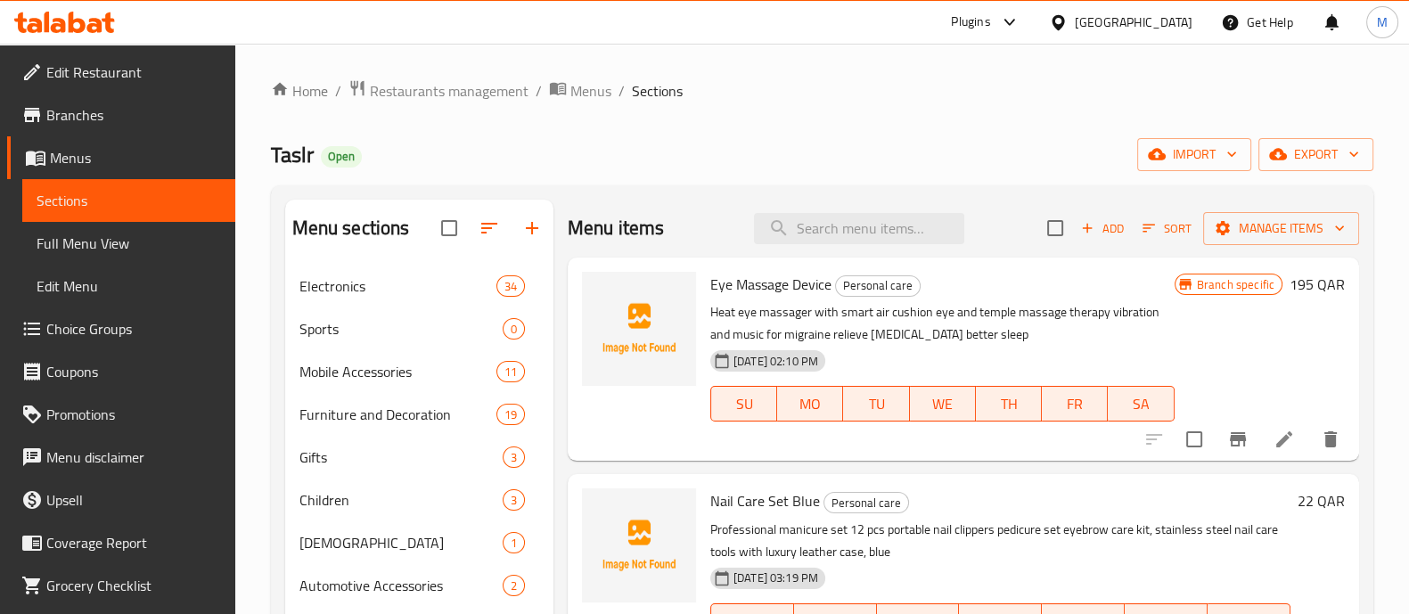
click at [1064, 19] on icon at bounding box center [1058, 21] width 12 height 15
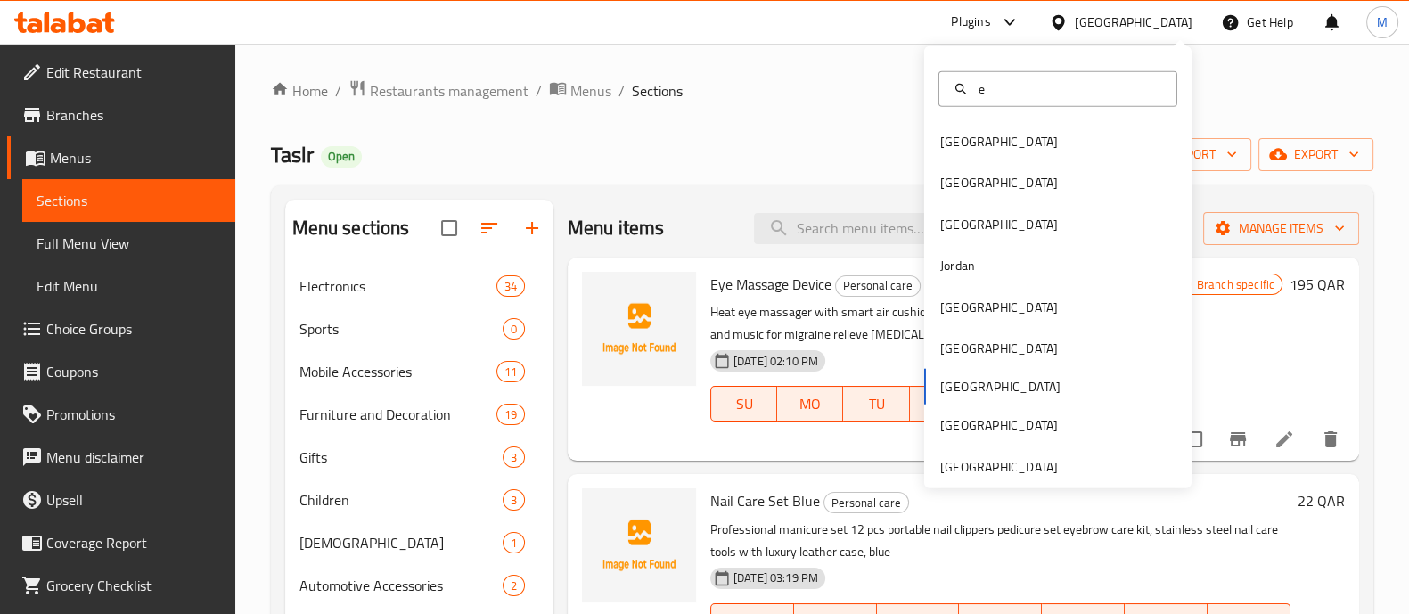
type input "eg"
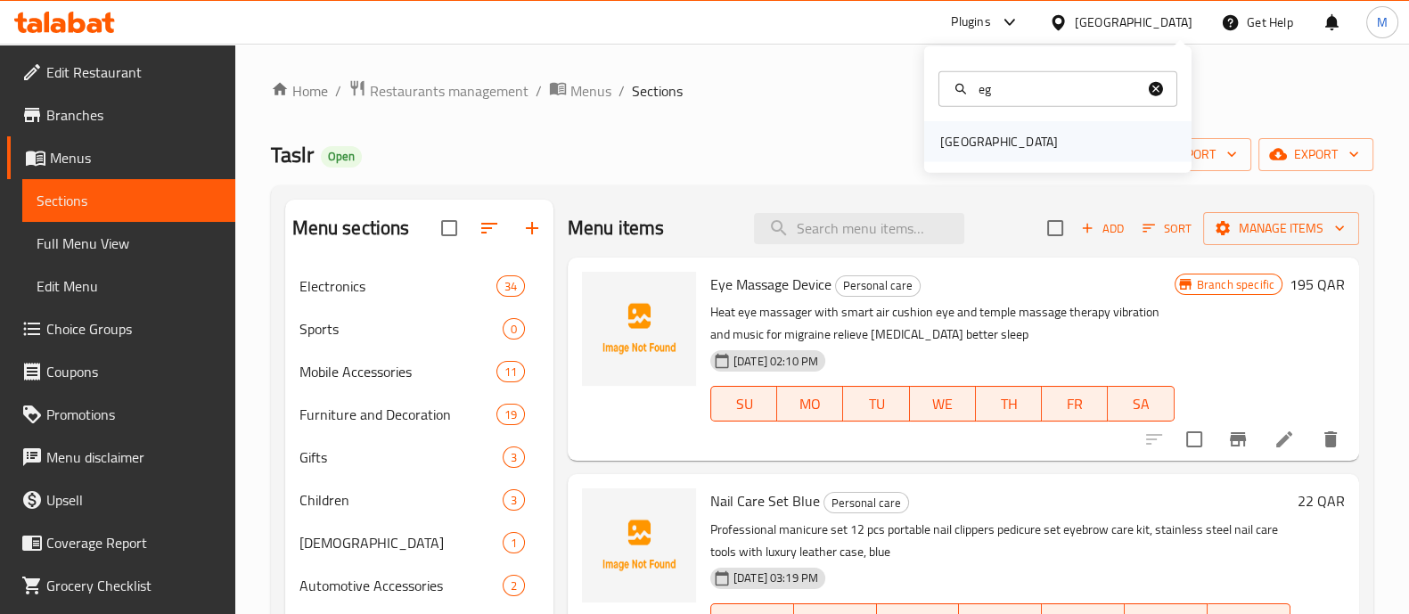
click at [1038, 133] on div "[GEOGRAPHIC_DATA]" at bounding box center [1057, 141] width 267 height 41
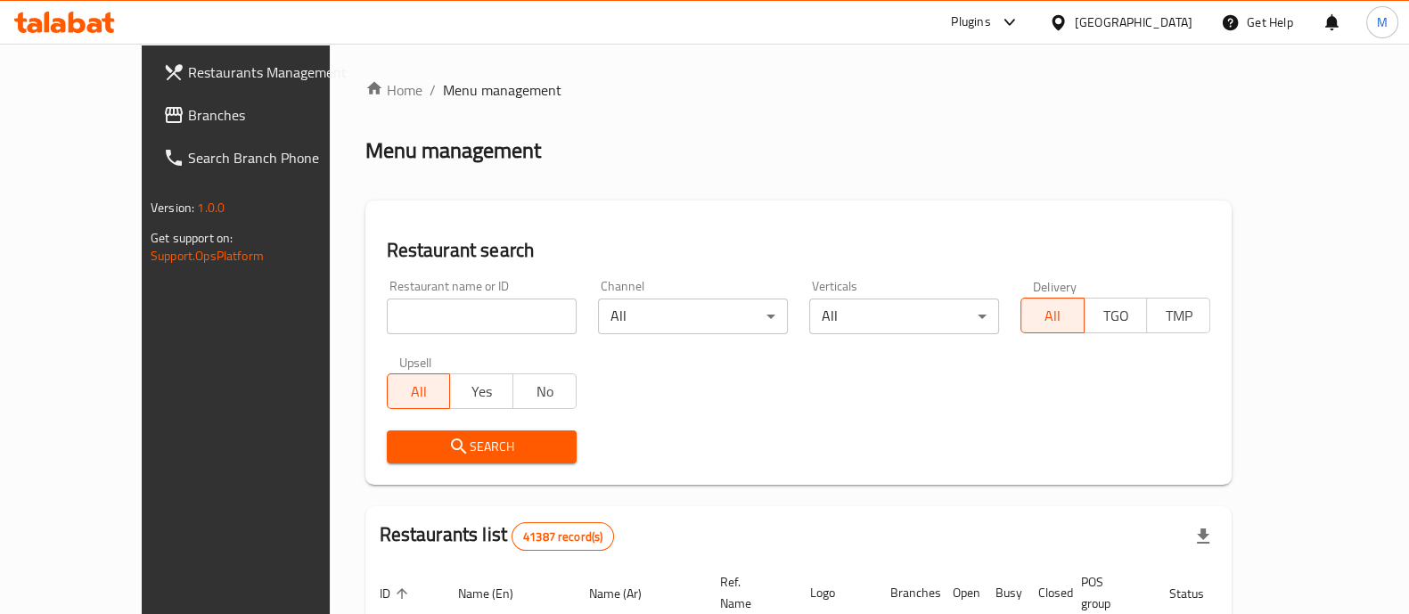
click at [398, 341] on div "Restaurant name or ID Restaurant name or ID" at bounding box center [481, 307] width 211 height 76
click at [413, 327] on input "search" at bounding box center [482, 317] width 190 height 36
paste input "Bistro"
type input "Bistro"
click button "Search" at bounding box center [482, 447] width 190 height 33
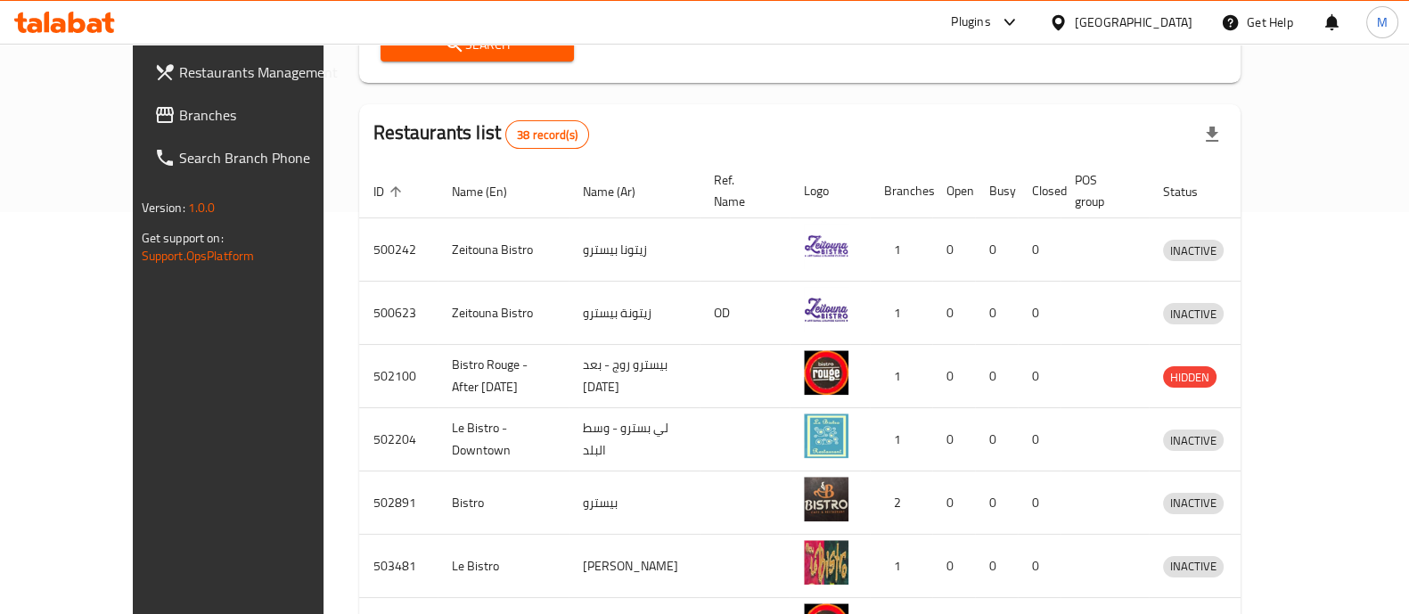
scroll to position [717, 0]
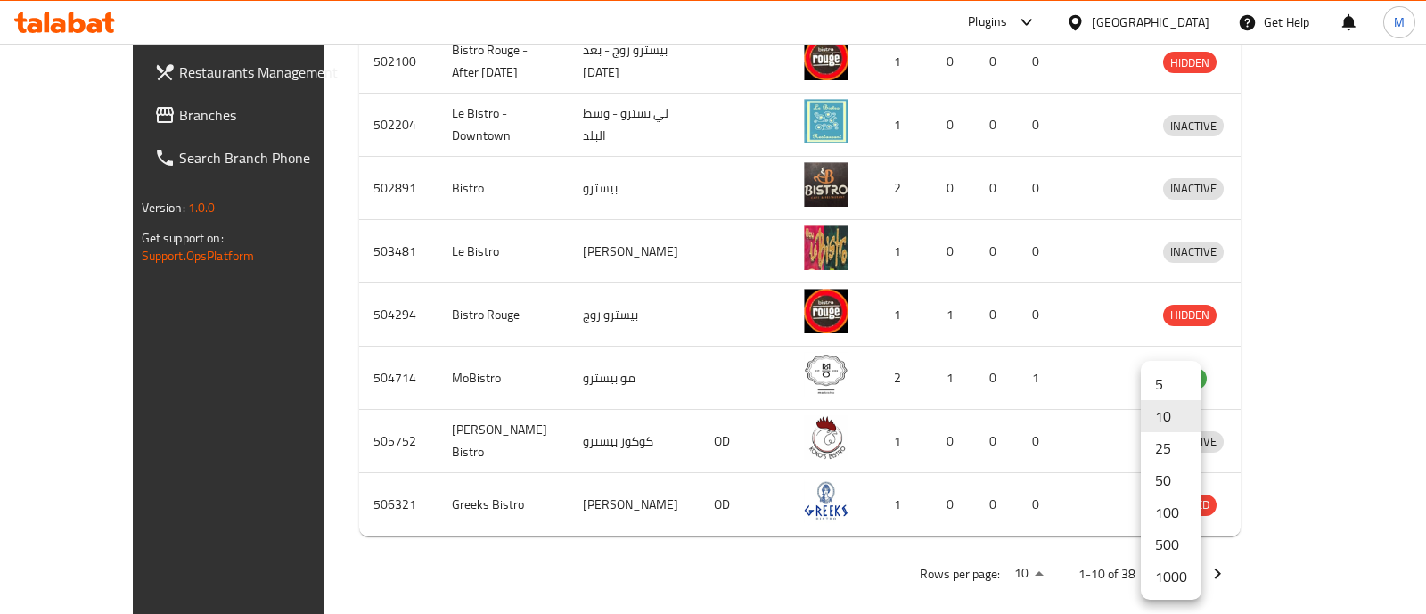
click at [1156, 581] on li "1000" at bounding box center [1171, 577] width 61 height 32
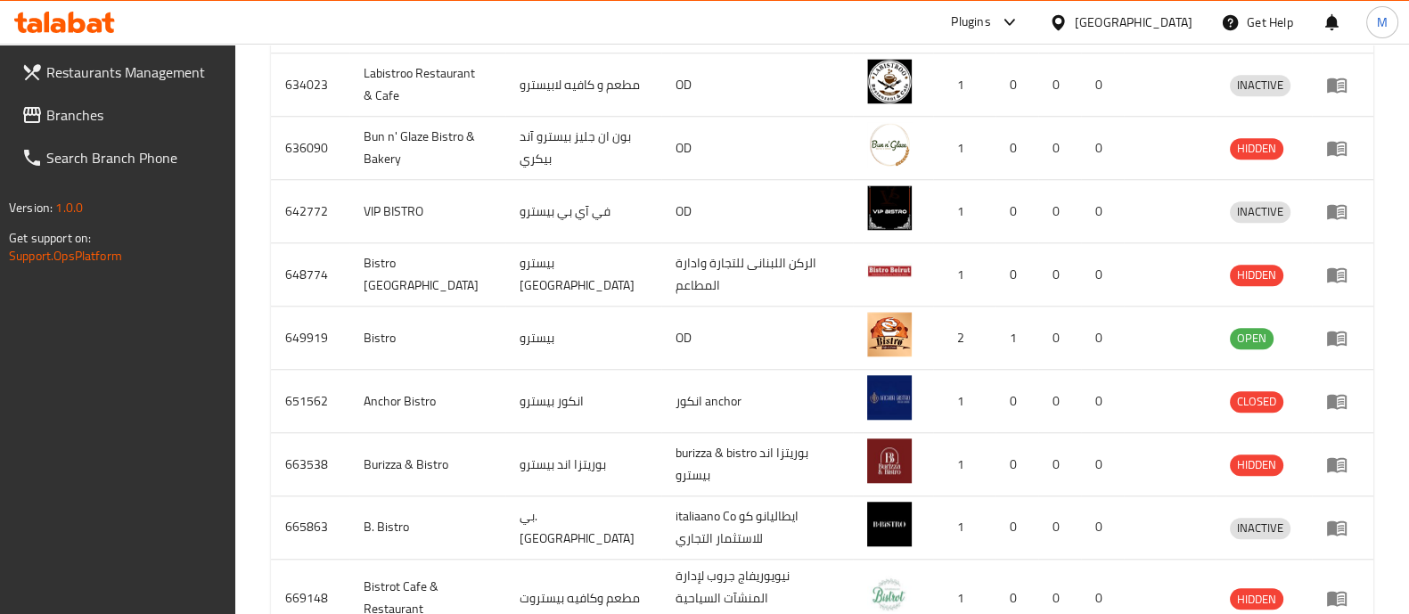
scroll to position [1956, 0]
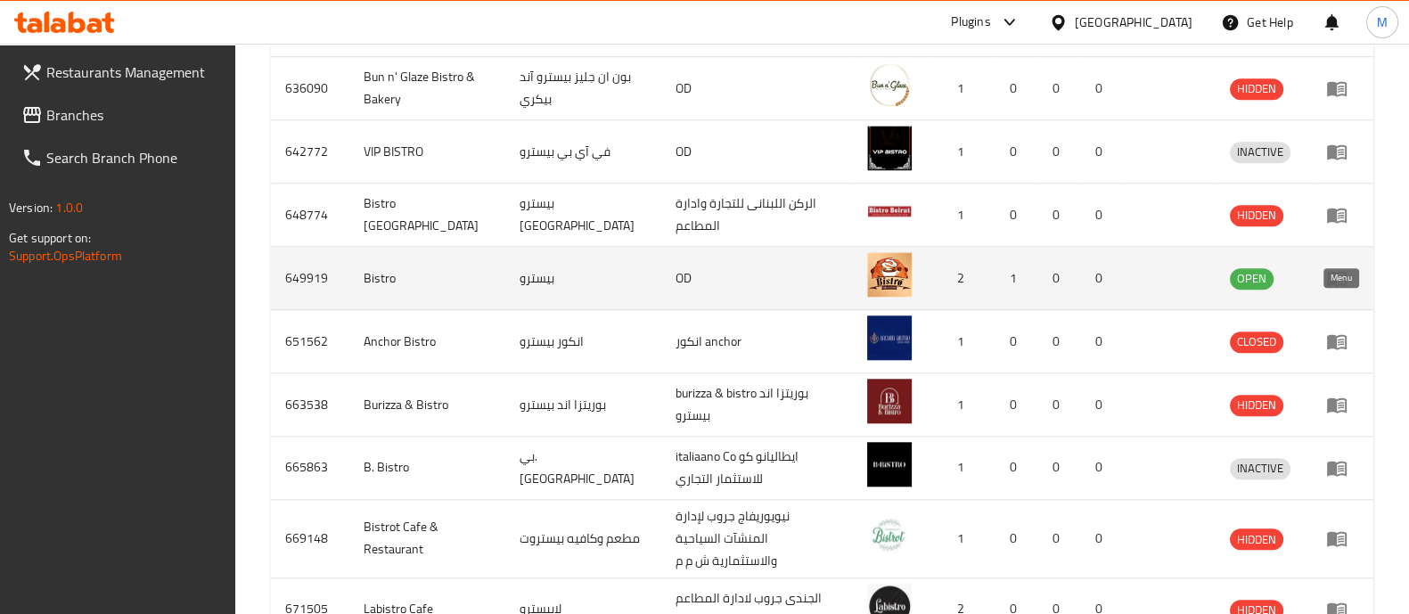
click at [1346, 289] on icon "enhanced table" at bounding box center [1336, 277] width 21 height 21
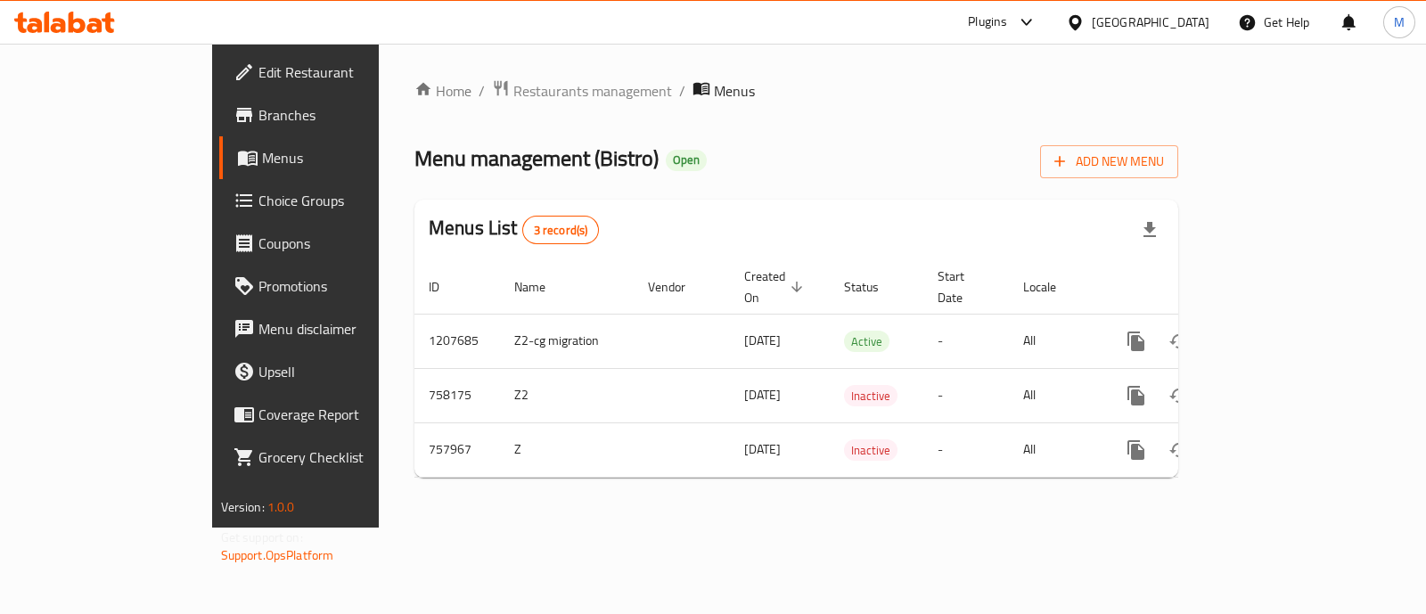
click at [258, 114] on span "Branches" at bounding box center [346, 114] width 177 height 21
